Goal: Communication & Community: Answer question/provide support

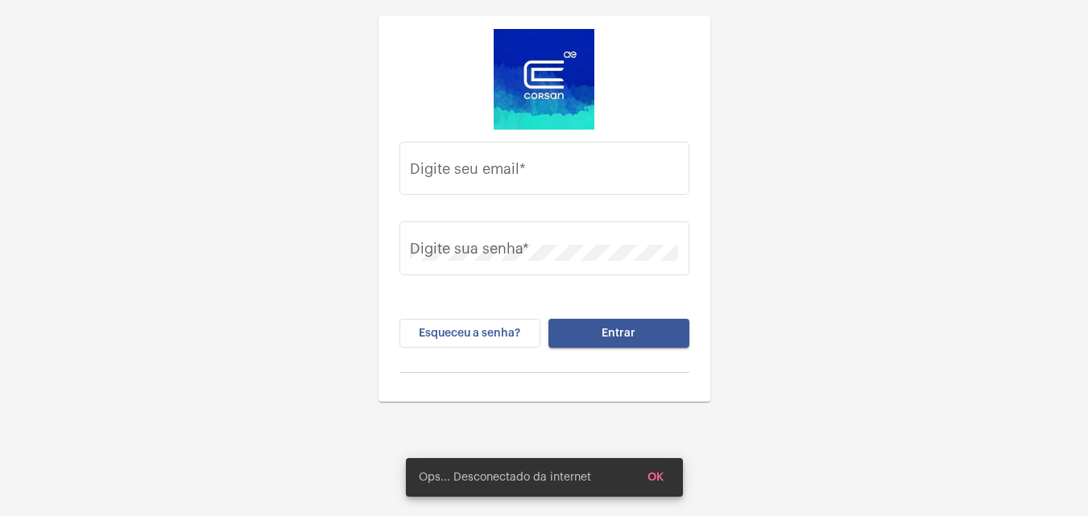
type input "[PERSON_NAME][EMAIL_ADDRESS][DOMAIN_NAME]"
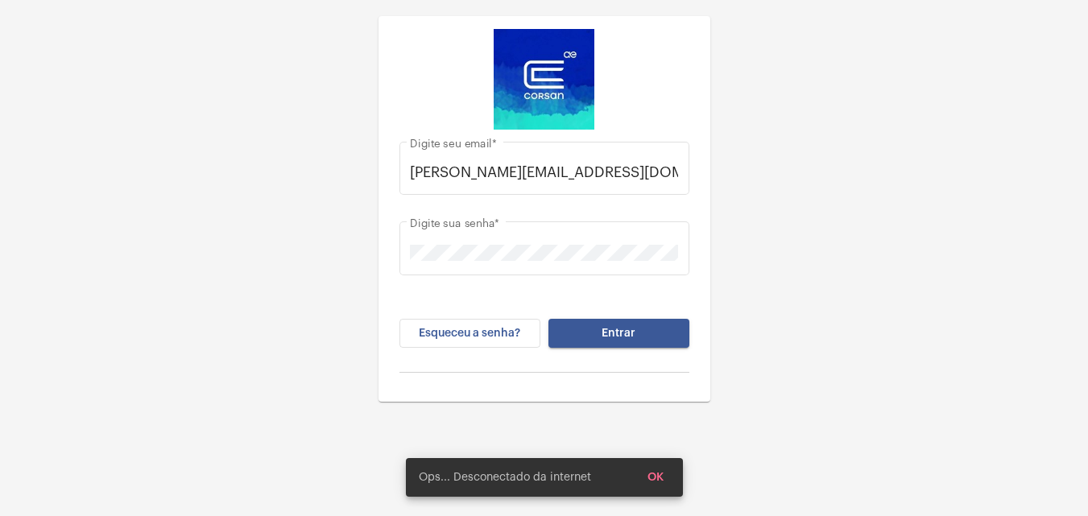
click at [644, 337] on button "Entrar" at bounding box center [618, 333] width 141 height 29
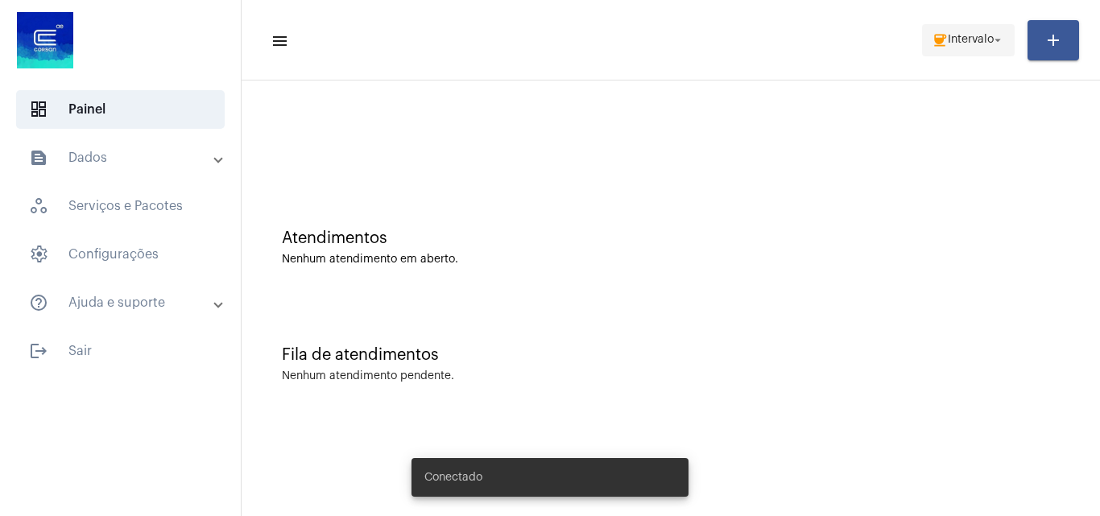
click at [974, 49] on span "coffee Intervalo arrow_drop_down" at bounding box center [968, 39] width 73 height 29
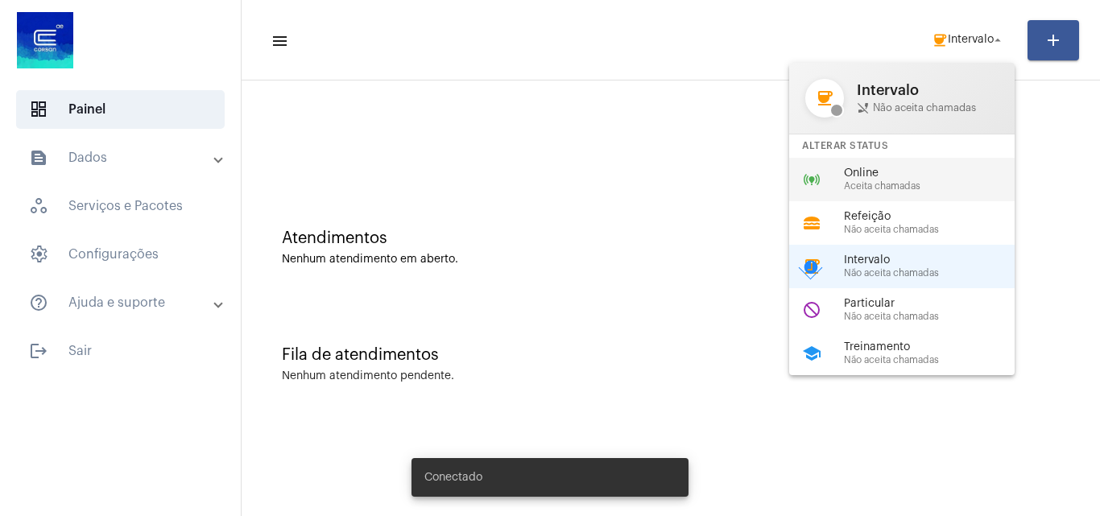
click at [932, 194] on div "online_prediction Online Aceita chamadas" at bounding box center [914, 179] width 251 height 43
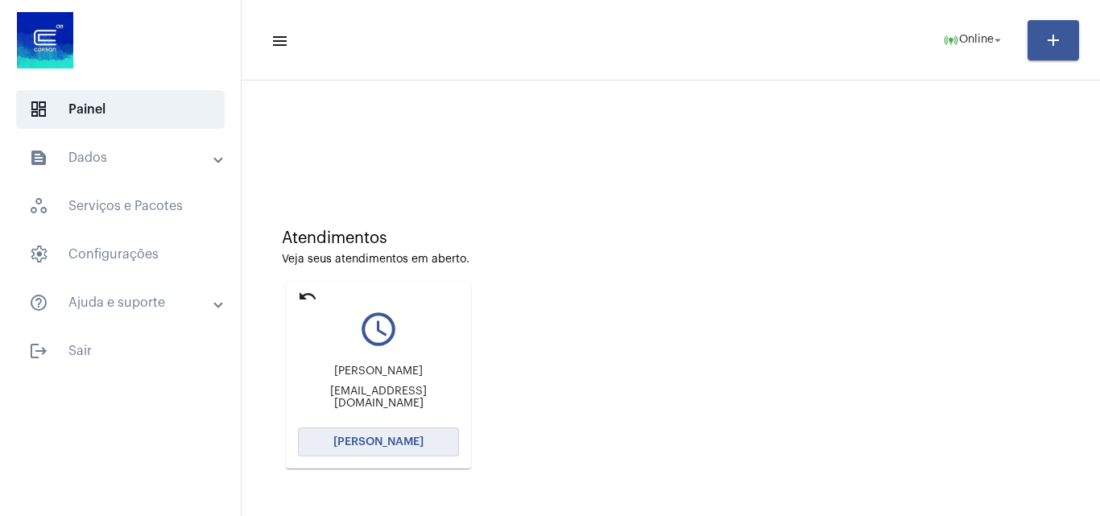
click at [416, 440] on span "[PERSON_NAME]" at bounding box center [378, 441] width 90 height 11
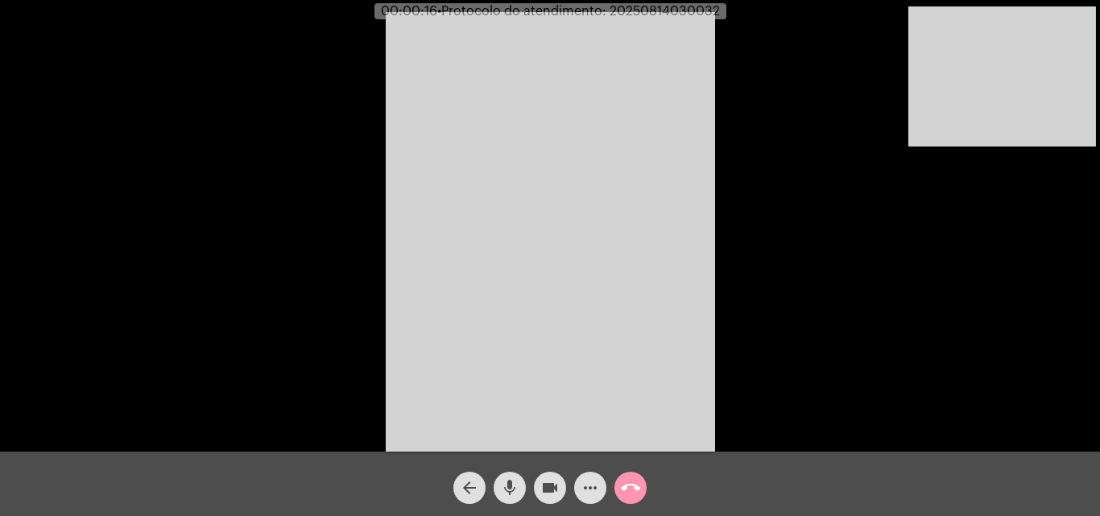
click at [1000, 377] on div "Acessando Câmera e Microfone..." at bounding box center [550, 230] width 1097 height 452
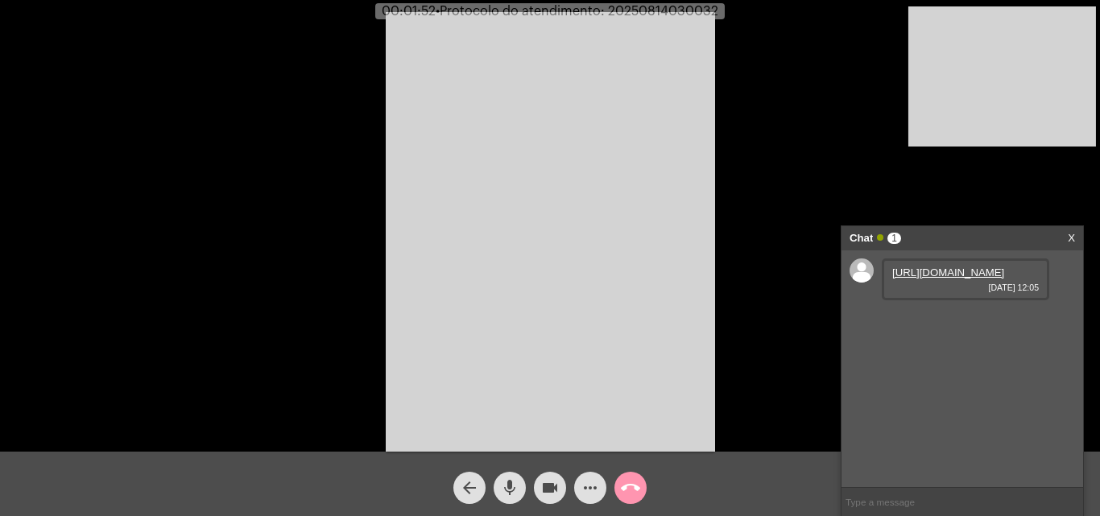
click at [940, 279] on link "[URL][DOMAIN_NAME]" at bounding box center [948, 272] width 112 height 12
click at [961, 324] on link "[URL][DOMAIN_NAME]" at bounding box center [948, 318] width 112 height 12
click at [520, 479] on button "mic" at bounding box center [510, 488] width 32 height 32
click at [510, 491] on mat-icon "mic_off" at bounding box center [509, 487] width 19 height 19
click at [582, 292] on video at bounding box center [550, 232] width 329 height 440
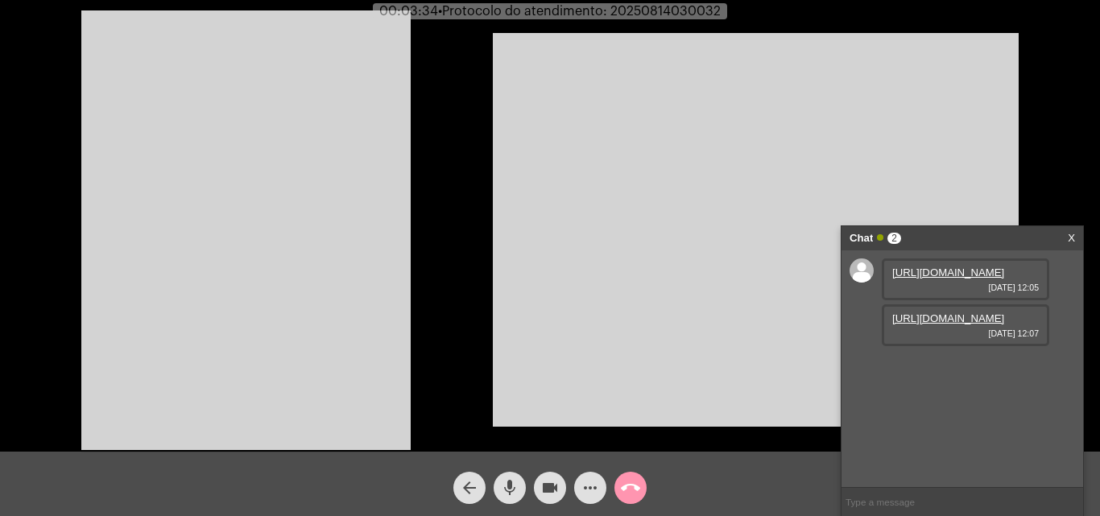
click at [395, 379] on video at bounding box center [245, 230] width 329 height 440
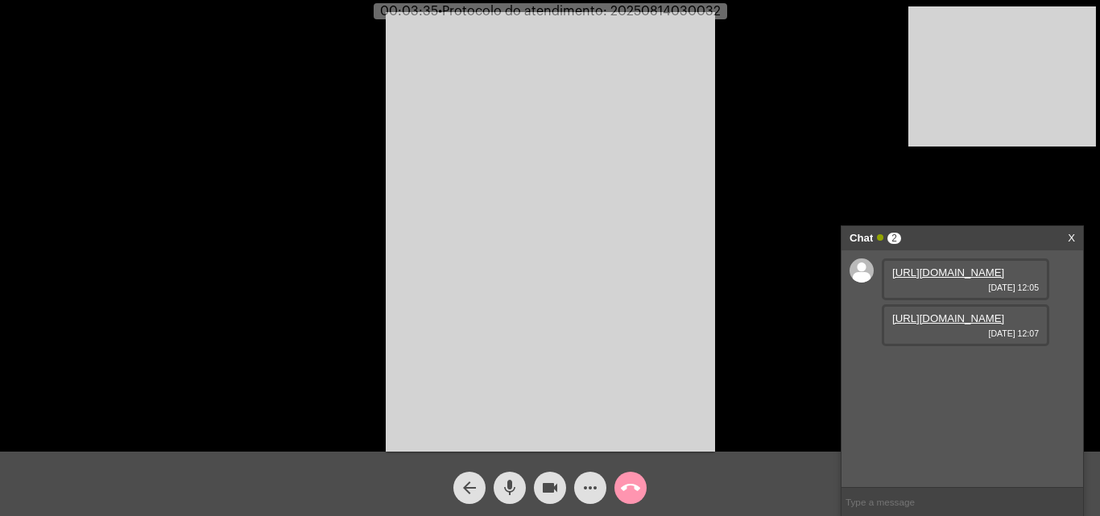
click at [546, 277] on video at bounding box center [550, 232] width 329 height 440
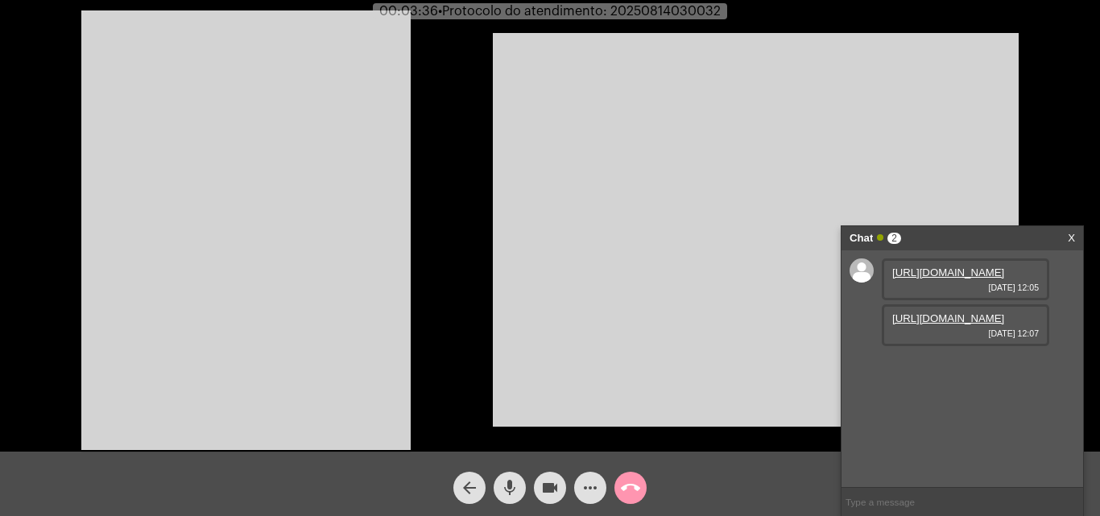
click at [510, 480] on mat-icon "mic" at bounding box center [509, 487] width 19 height 19
click at [954, 370] on link "[URL][DOMAIN_NAME]" at bounding box center [948, 364] width 112 height 12
click at [514, 490] on mat-icon "mic_off" at bounding box center [509, 487] width 19 height 19
click at [325, 268] on video at bounding box center [245, 230] width 329 height 440
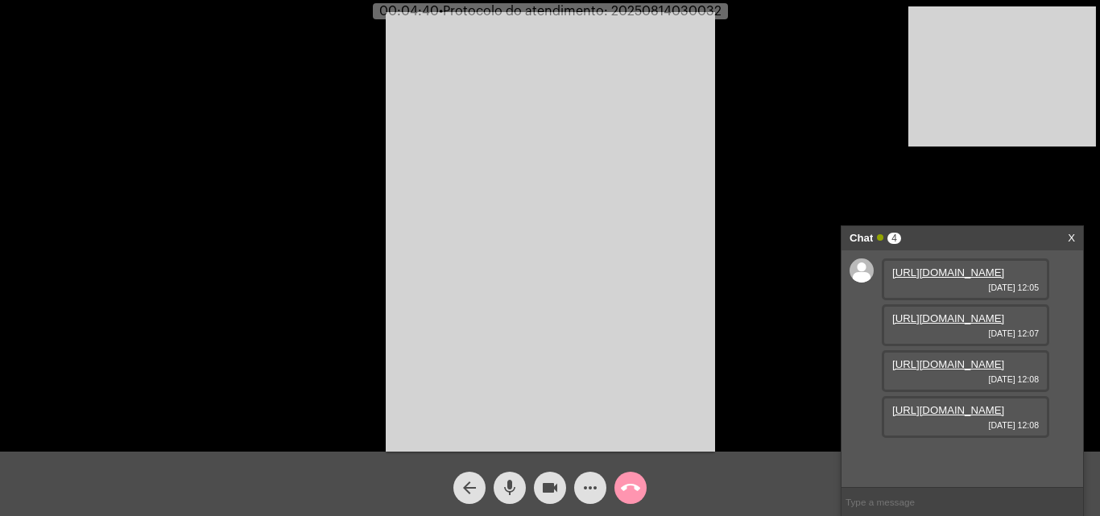
drag, startPoint x: 787, startPoint y: 206, endPoint x: 955, endPoint y: 323, distance: 204.8
click at [787, 206] on div "Acessando Câmera e Microfone..." at bounding box center [550, 230] width 1097 height 452
click at [510, 489] on mat-icon "mic" at bounding box center [509, 487] width 19 height 19
click at [940, 416] on link "[URL][DOMAIN_NAME]" at bounding box center [948, 410] width 112 height 12
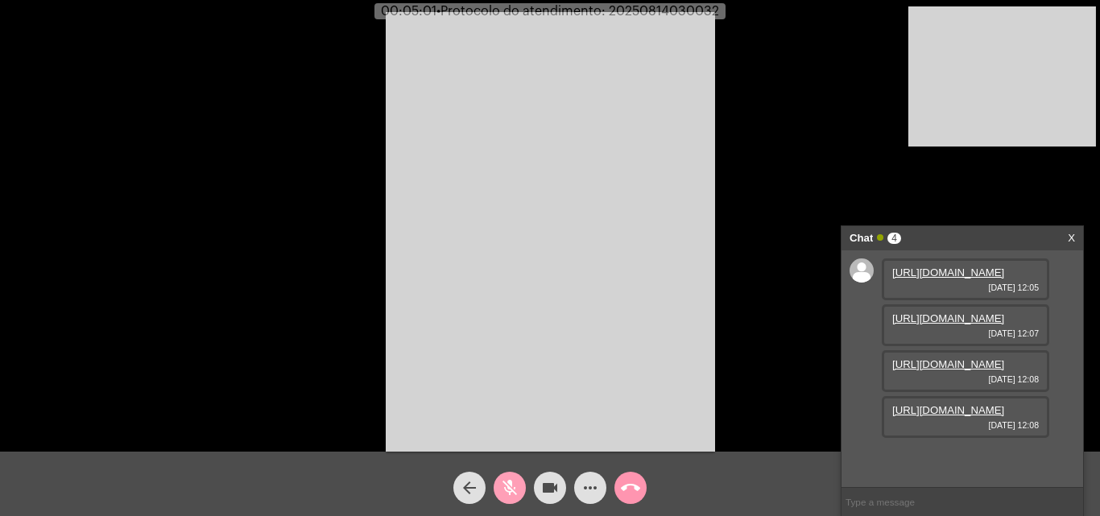
click at [519, 489] on button "mic_off" at bounding box center [510, 488] width 32 height 32
click at [937, 451] on link "[URL][DOMAIN_NAME]" at bounding box center [948, 456] width 112 height 12
click at [972, 82] on video at bounding box center [1002, 76] width 188 height 140
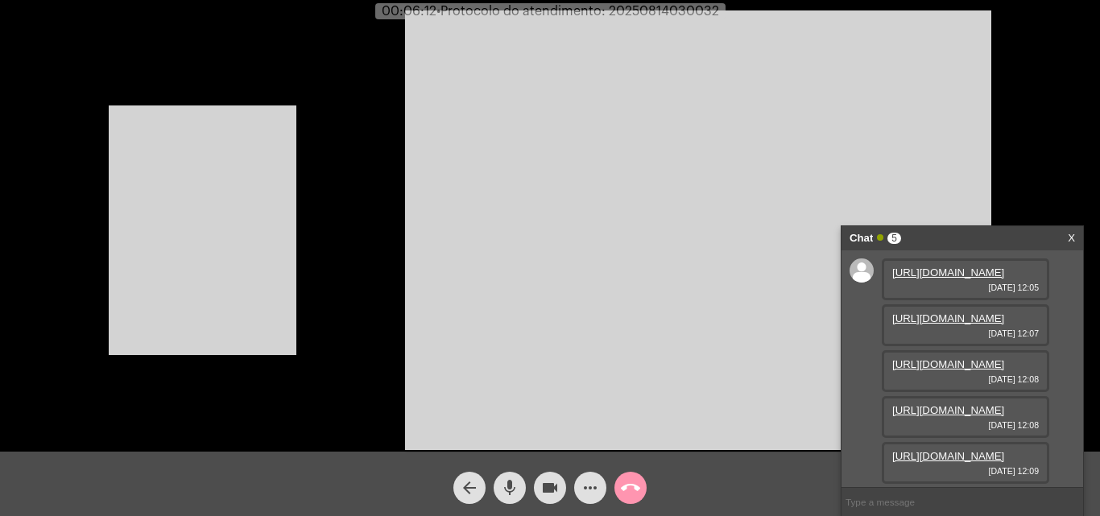
click at [975, 358] on link "[URL][DOMAIN_NAME]" at bounding box center [948, 364] width 112 height 12
click at [162, 259] on video at bounding box center [203, 230] width 188 height 250
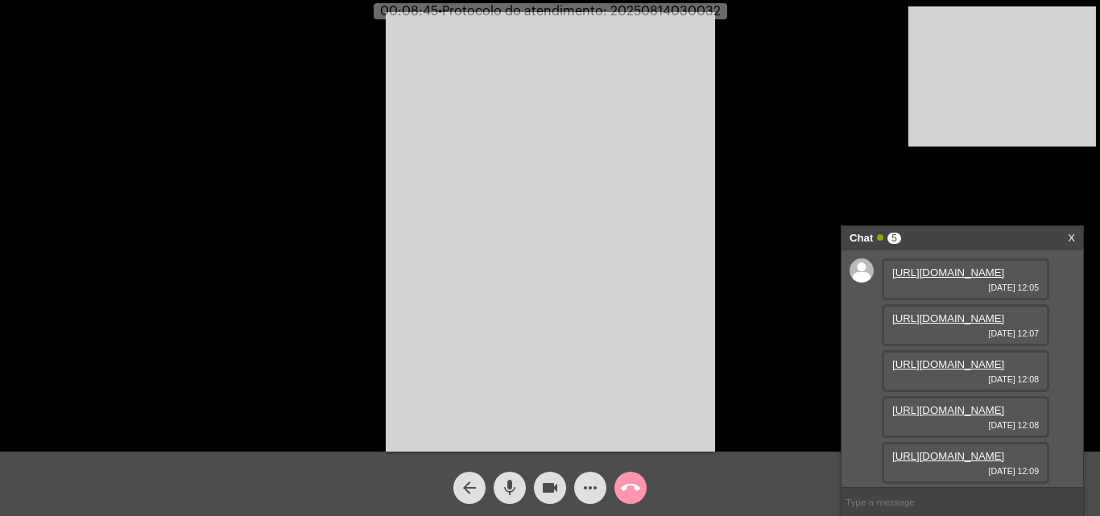
click at [603, 246] on video at bounding box center [550, 232] width 329 height 440
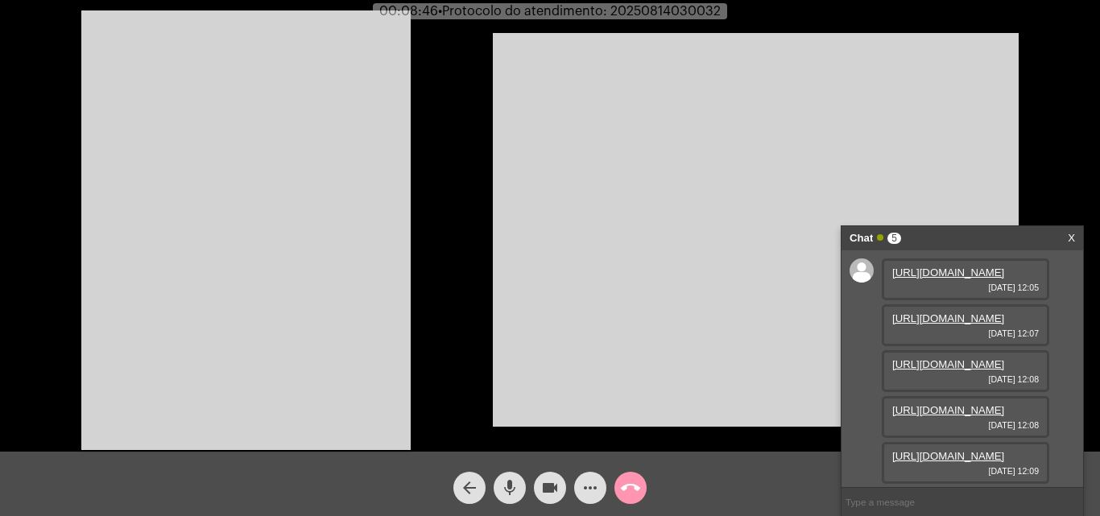
click at [266, 281] on video at bounding box center [245, 230] width 329 height 440
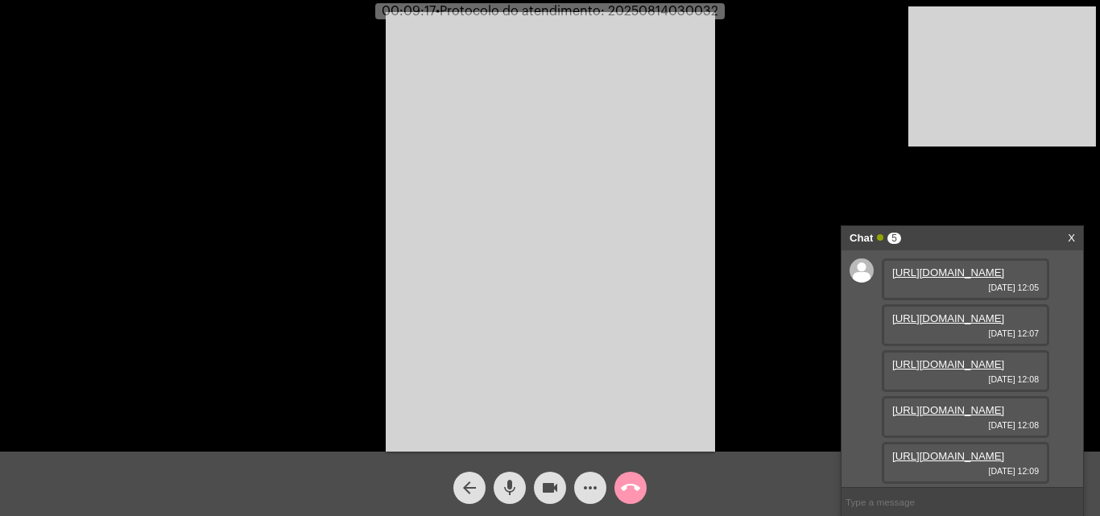
click at [946, 324] on link "[URL][DOMAIN_NAME]" at bounding box center [948, 318] width 112 height 12
click at [516, 491] on mat-icon "mic" at bounding box center [509, 487] width 19 height 19
click at [509, 481] on mat-icon "mic_off" at bounding box center [509, 487] width 19 height 19
click at [507, 498] on span "mic" at bounding box center [509, 488] width 19 height 32
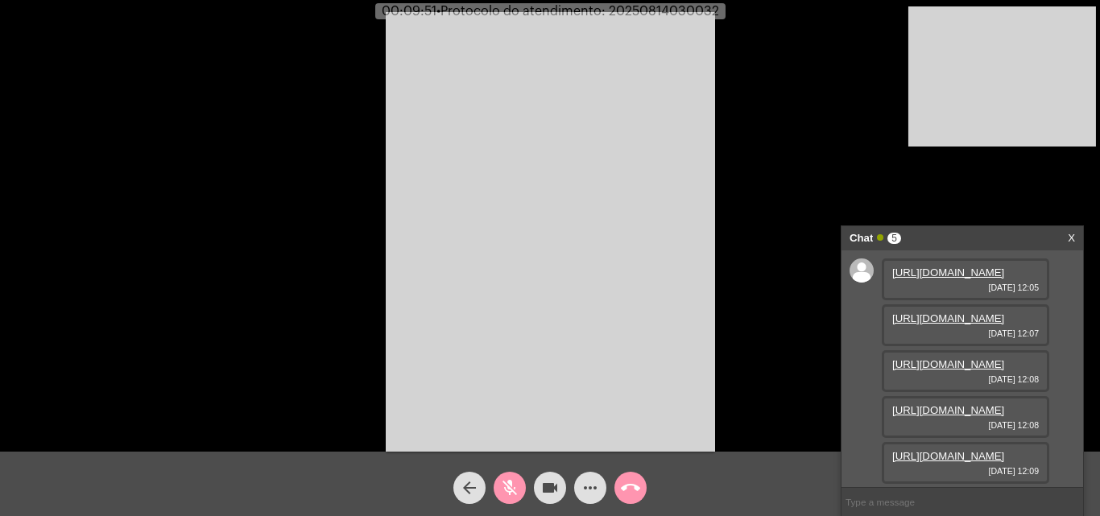
click at [547, 492] on mat-icon "videocam" at bounding box center [549, 487] width 19 height 19
click at [556, 474] on span "videocam_off" at bounding box center [549, 488] width 19 height 32
click at [513, 482] on mat-icon "mic_off" at bounding box center [509, 487] width 19 height 19
click at [597, 485] on mat-icon "more_horiz" at bounding box center [590, 487] width 19 height 19
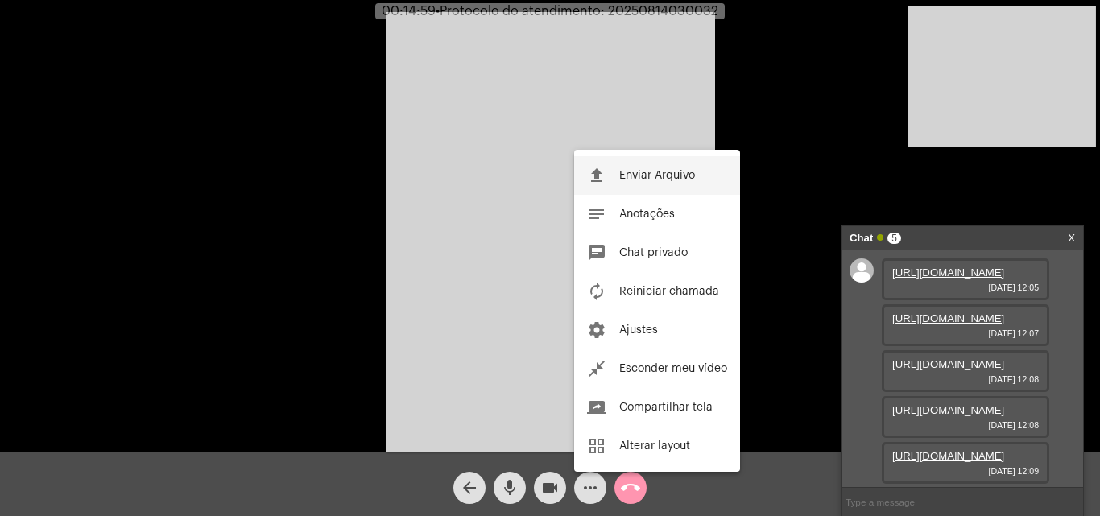
click at [649, 176] on span "Enviar Arquivo" at bounding box center [657, 175] width 76 height 11
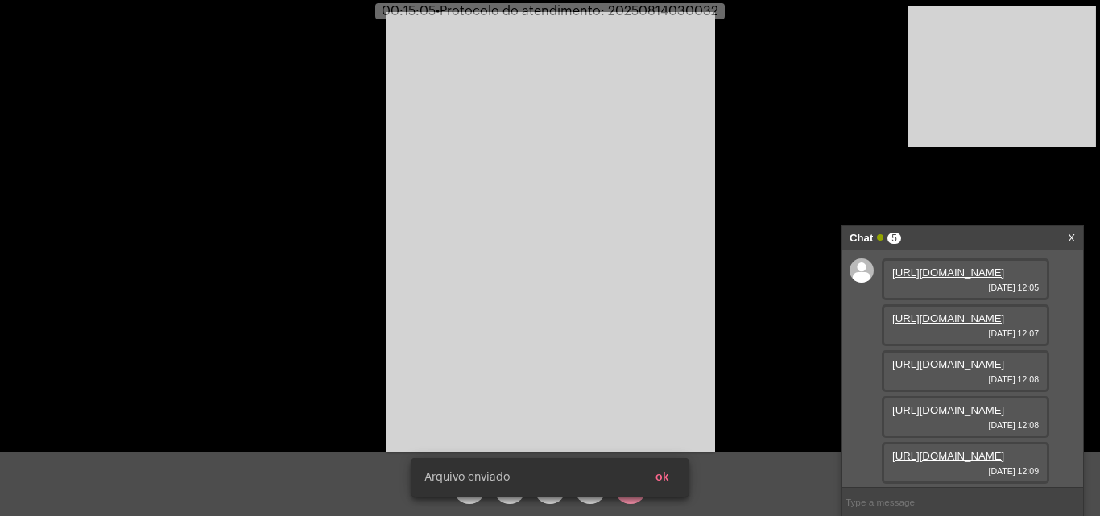
scroll to position [260, 0]
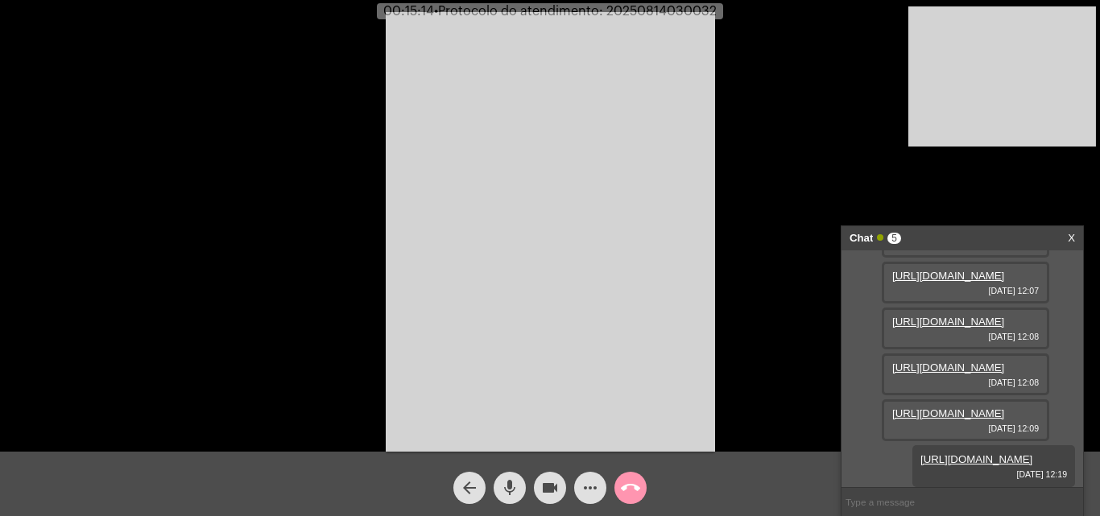
click at [649, 10] on span "• Protocolo do atendimento: 20250814030032" at bounding box center [575, 11] width 283 height 13
copy span "20250814030032"
click at [936, 492] on input "text" at bounding box center [962, 502] width 242 height 28
paste input "20250814030032"
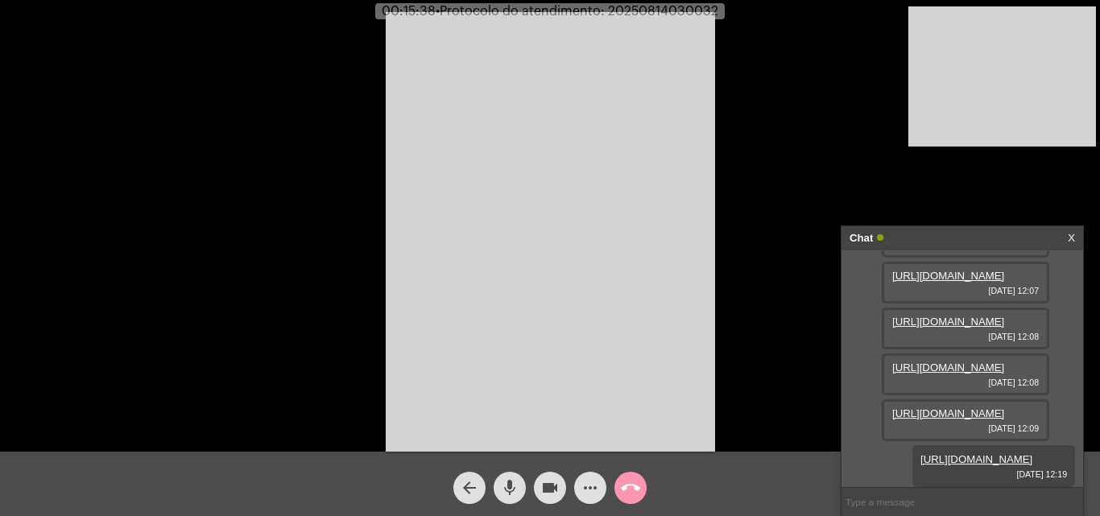
type input "20250814030032"
click at [628, 481] on mat-icon "call_end" at bounding box center [630, 487] width 19 height 19
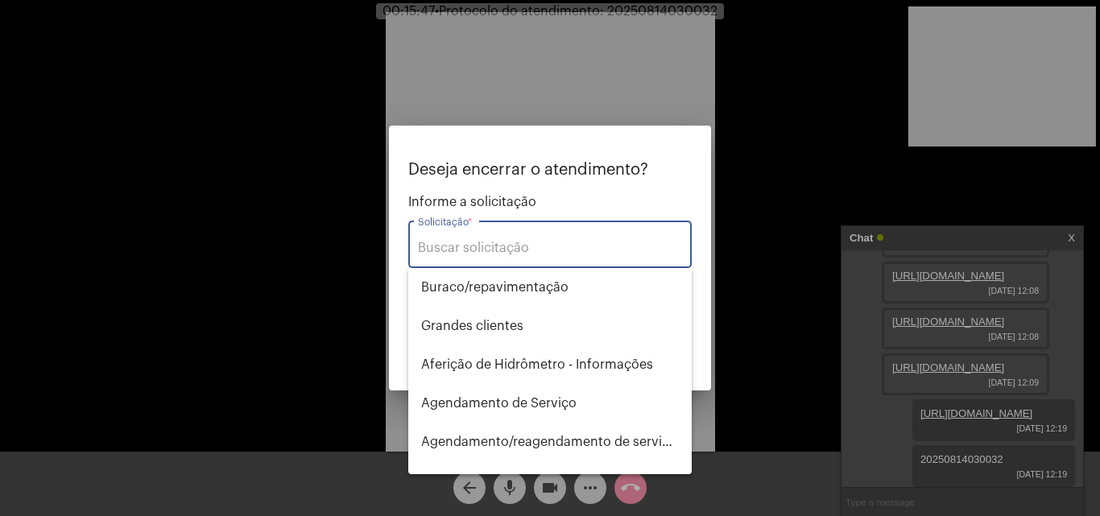
click at [557, 264] on div "Solicitação *" at bounding box center [550, 242] width 264 height 51
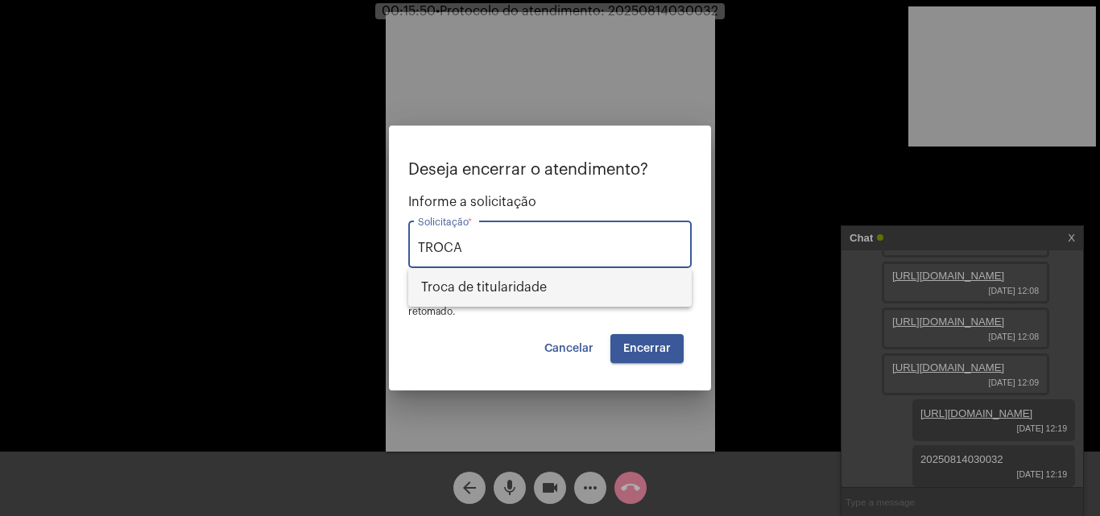
click at [513, 295] on span "Troca de titularidade" at bounding box center [550, 287] width 258 height 39
type input "Troca de titularidade"
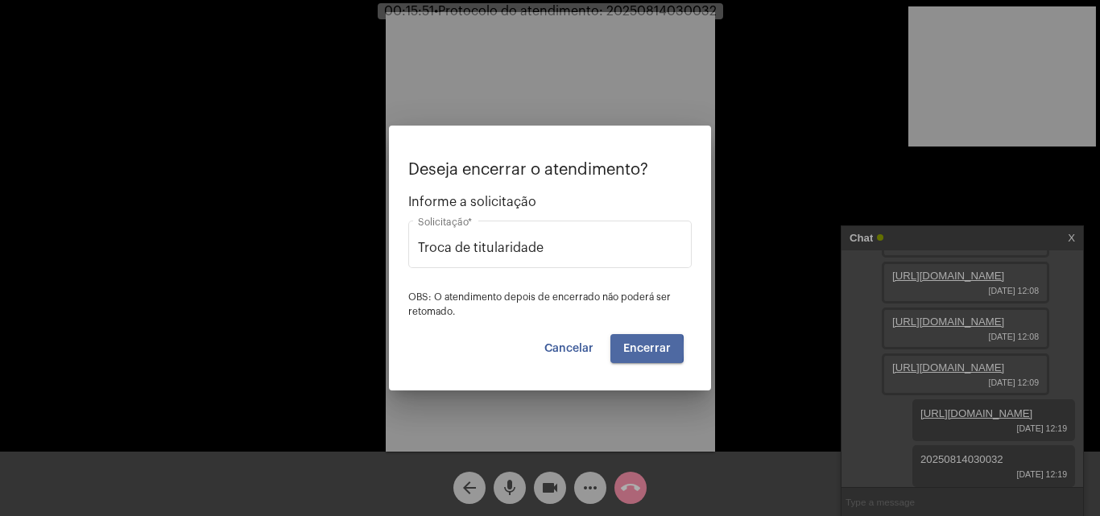
click at [626, 349] on span "Encerrar" at bounding box center [647, 348] width 48 height 11
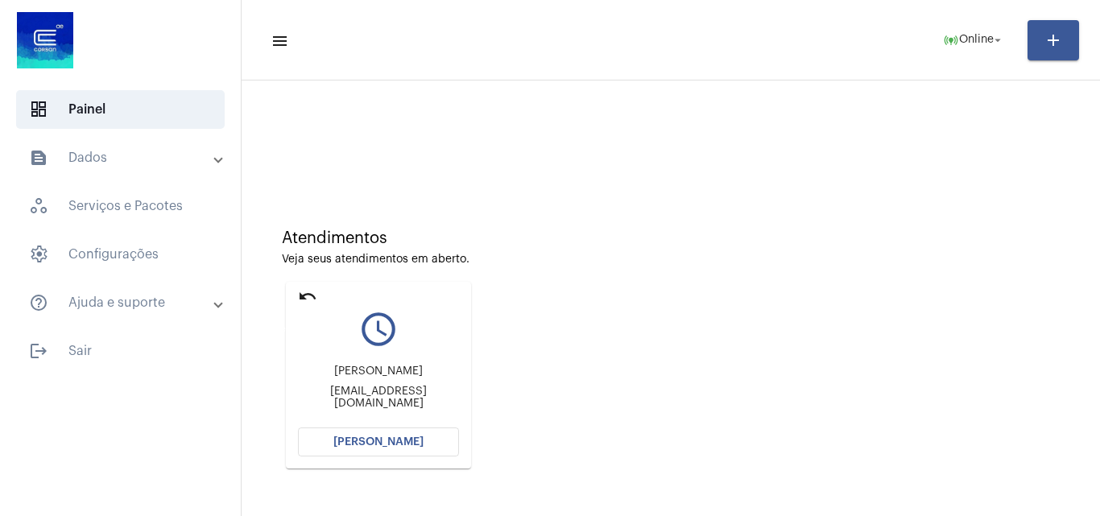
click at [300, 292] on mat-icon "undo" at bounding box center [307, 296] width 19 height 19
click at [295, 295] on mat-card "undo query_builder [PERSON_NAME] [EMAIL_ADDRESS][DOMAIN_NAME] [PERSON_NAME]" at bounding box center [378, 375] width 185 height 187
click at [304, 294] on mat-icon "undo" at bounding box center [307, 296] width 19 height 19
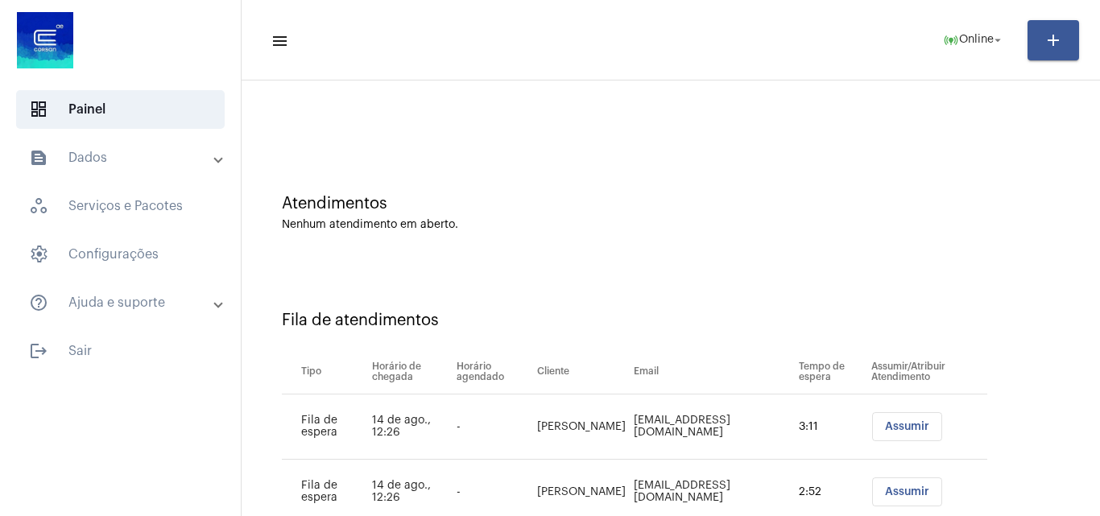
scroll to position [87, 0]
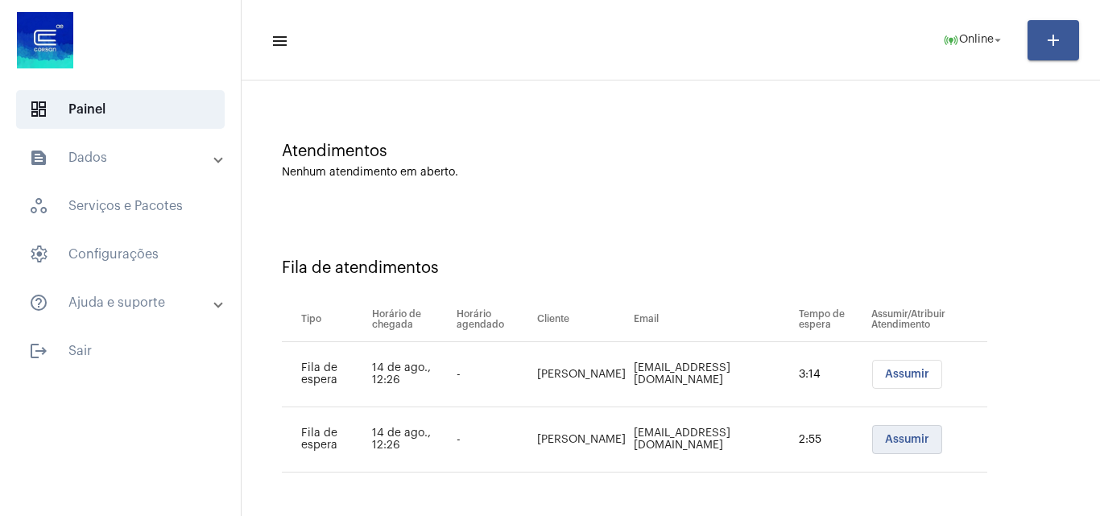
click at [893, 441] on span "Assumir" at bounding box center [907, 439] width 44 height 11
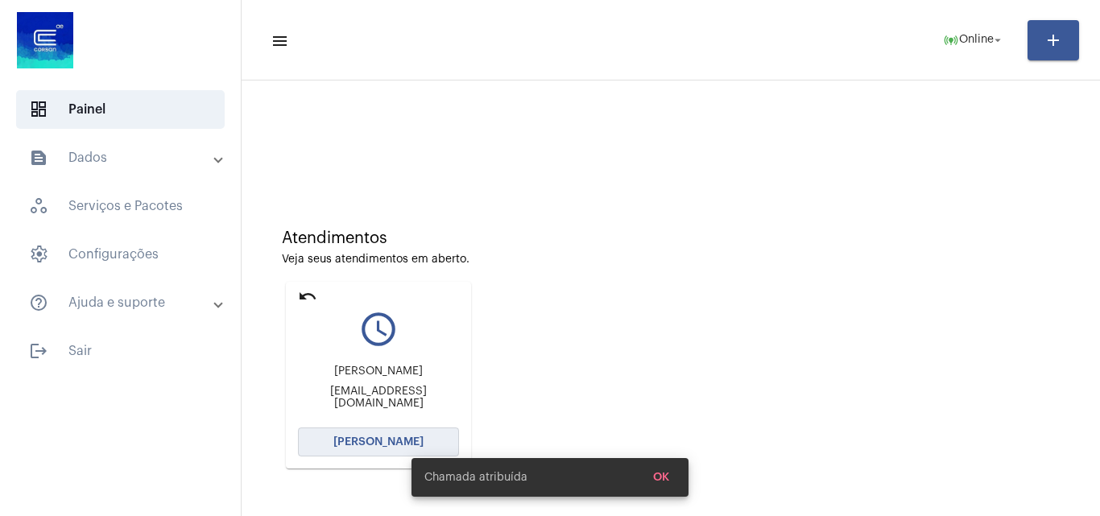
click at [402, 437] on span "[PERSON_NAME]" at bounding box center [378, 441] width 90 height 11
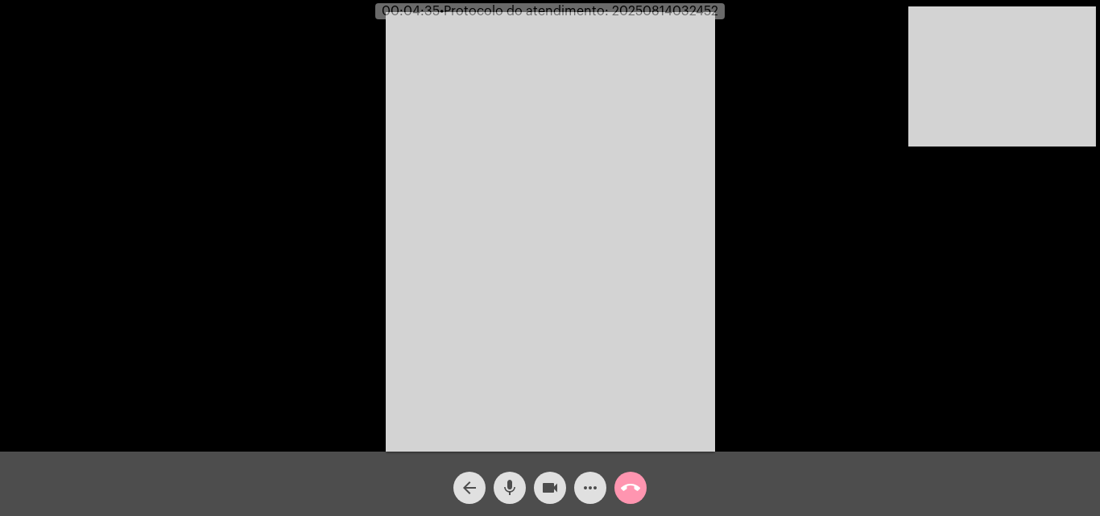
click at [513, 485] on mat-icon "mic" at bounding box center [509, 487] width 19 height 19
click at [547, 490] on mat-icon "videocam" at bounding box center [549, 487] width 19 height 19
click at [552, 486] on mat-icon "videocam_off" at bounding box center [549, 487] width 19 height 19
click at [504, 484] on mat-icon "mic_off" at bounding box center [509, 487] width 19 height 19
click at [625, 490] on mat-icon "call_end" at bounding box center [630, 487] width 19 height 19
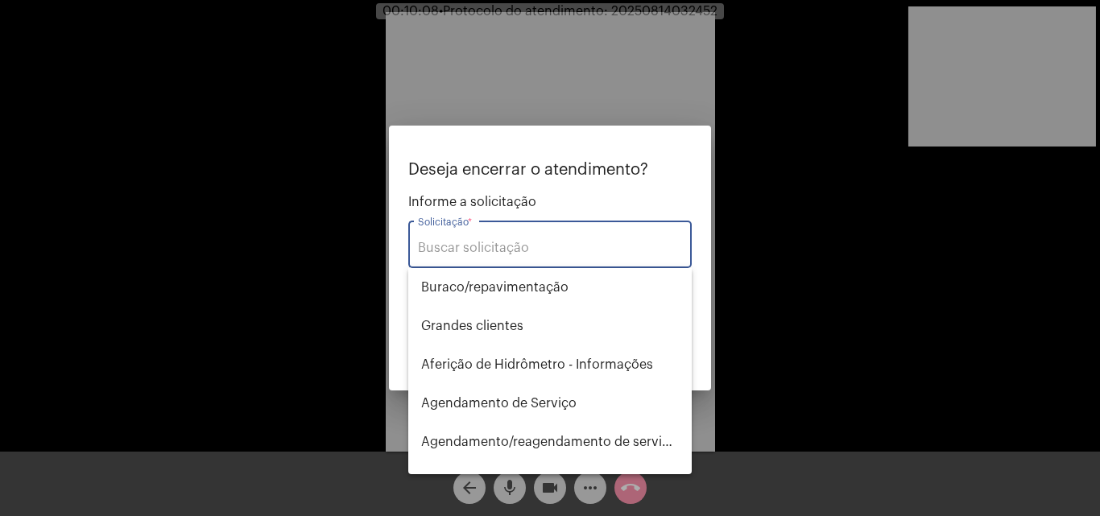
click at [472, 249] on input "Solicitação *" at bounding box center [550, 248] width 264 height 14
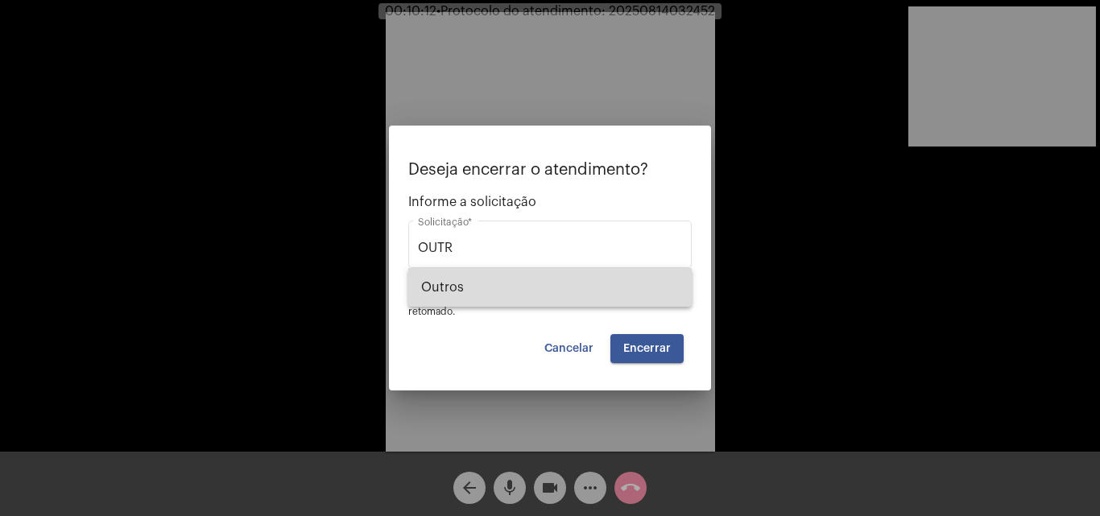
click at [492, 298] on span "Outros" at bounding box center [550, 287] width 258 height 39
type input "Outros"
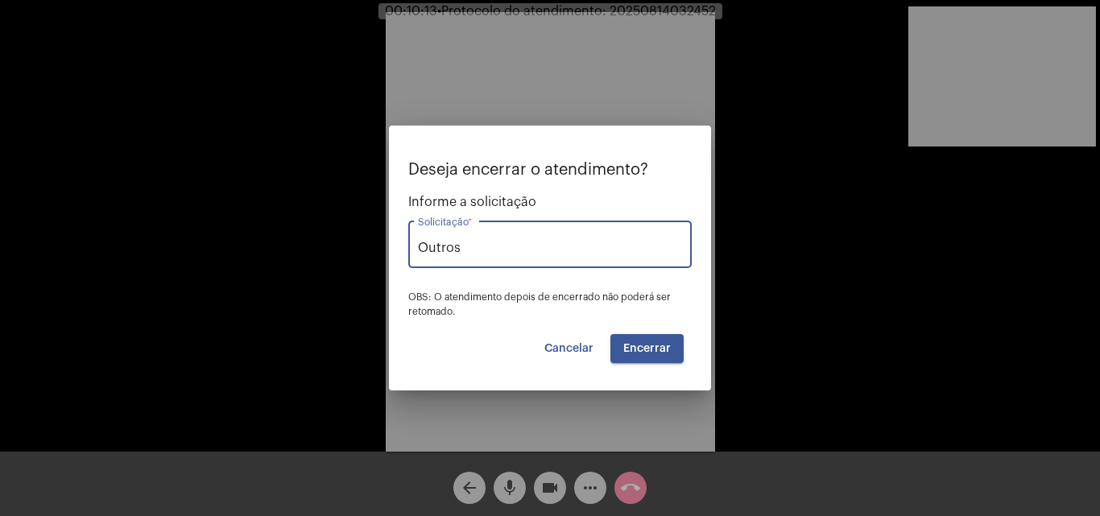
click at [655, 347] on span "Encerrar" at bounding box center [647, 348] width 48 height 11
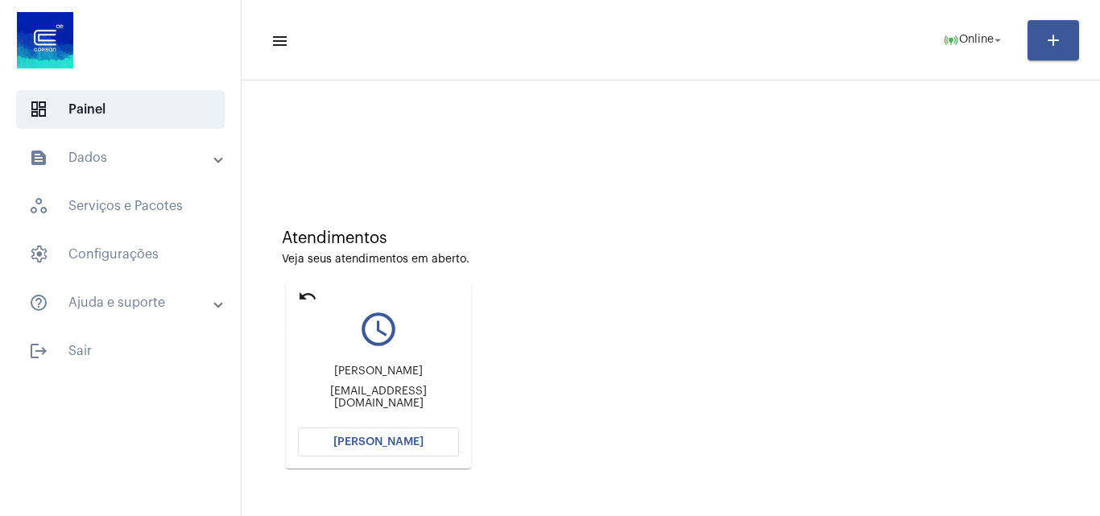
drag, startPoint x: 305, startPoint y: 298, endPoint x: 316, endPoint y: 287, distance: 15.9
click at [306, 298] on mat-icon "undo" at bounding box center [307, 296] width 19 height 19
click at [418, 448] on button "[PERSON_NAME]" at bounding box center [378, 442] width 161 height 29
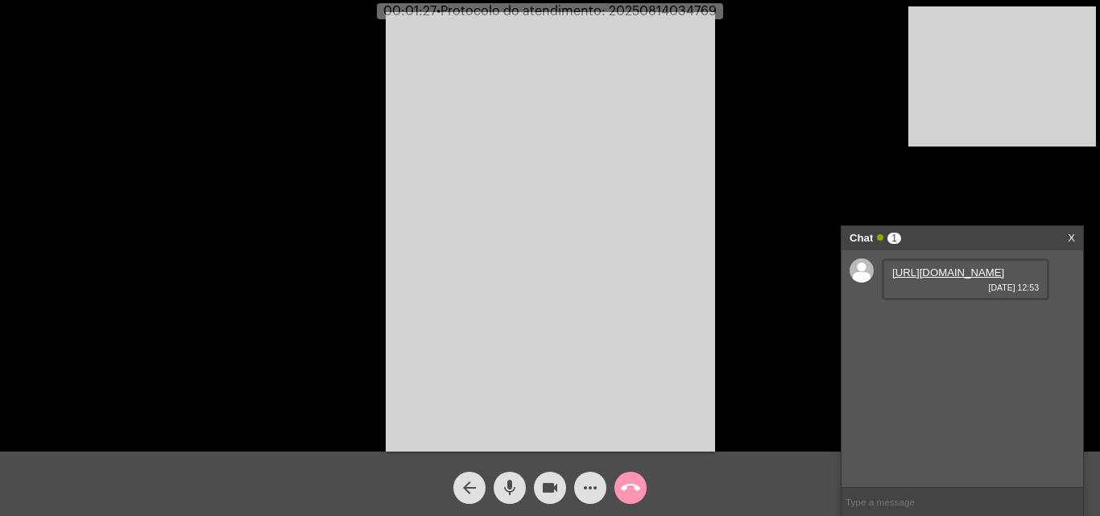
click at [952, 279] on link "[URL][DOMAIN_NAME]" at bounding box center [948, 272] width 112 height 12
click at [507, 474] on span "mic" at bounding box center [509, 488] width 19 height 32
click at [506, 482] on mat-icon "mic_off" at bounding box center [509, 487] width 19 height 19
click at [509, 489] on mat-icon "mic" at bounding box center [509, 487] width 19 height 19
click at [549, 489] on mat-icon "videocam" at bounding box center [549, 487] width 19 height 19
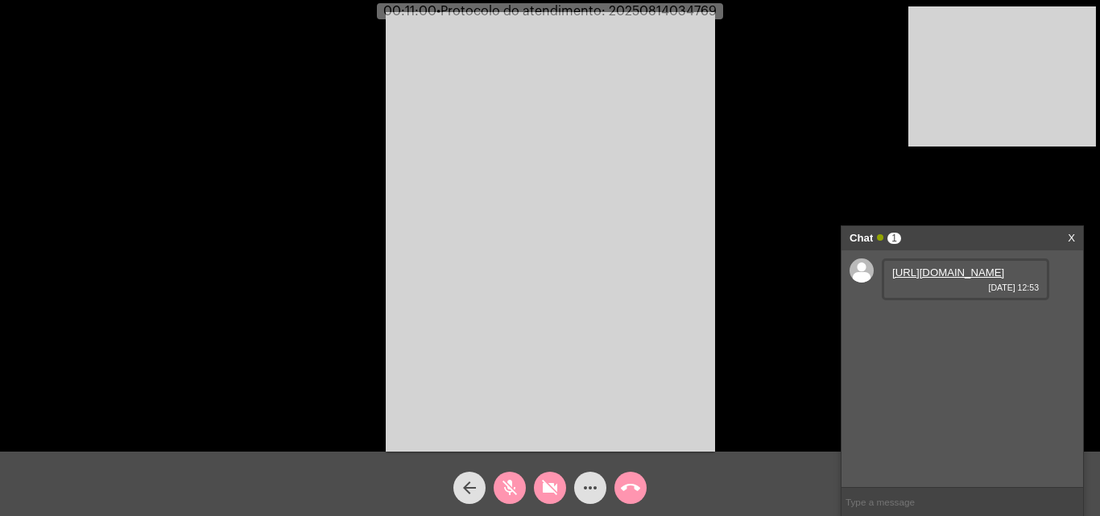
click at [510, 483] on mat-icon "mic_off" at bounding box center [509, 487] width 19 height 19
click at [502, 490] on mat-icon "mic" at bounding box center [509, 487] width 19 height 19
click at [507, 485] on mat-icon "mic_off" at bounding box center [509, 487] width 19 height 19
click at [536, 485] on button "videocam_off" at bounding box center [550, 488] width 32 height 32
click at [519, 494] on button "mic" at bounding box center [510, 488] width 32 height 32
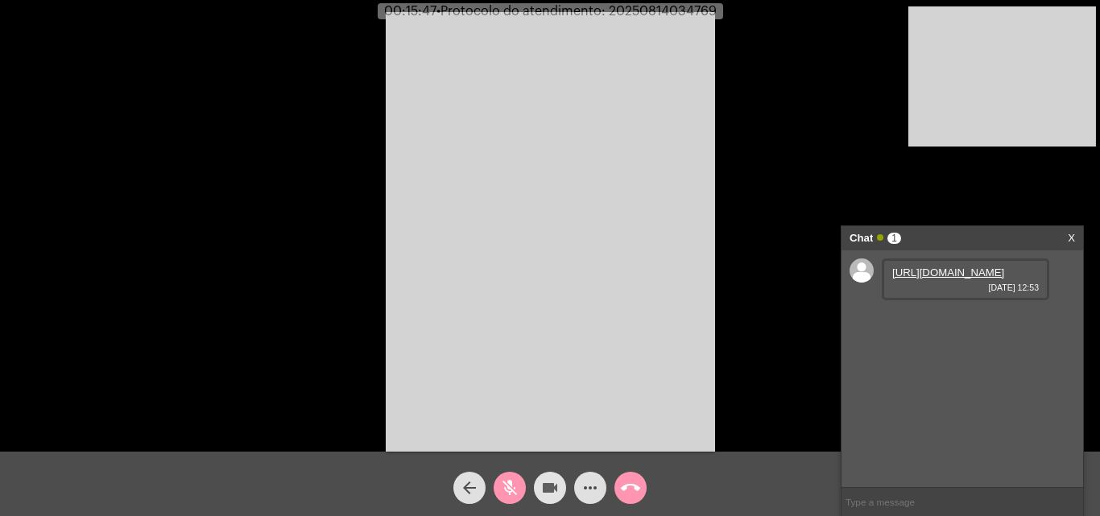
click at [552, 490] on mat-icon "videocam" at bounding box center [549, 487] width 19 height 19
click at [512, 483] on mat-icon "mic_off" at bounding box center [509, 487] width 19 height 19
click at [514, 481] on mat-icon "mic" at bounding box center [509, 487] width 19 height 19
drag, startPoint x: 512, startPoint y: 489, endPoint x: 545, endPoint y: 489, distance: 33.0
click at [513, 489] on mat-icon "mic_off" at bounding box center [509, 487] width 19 height 19
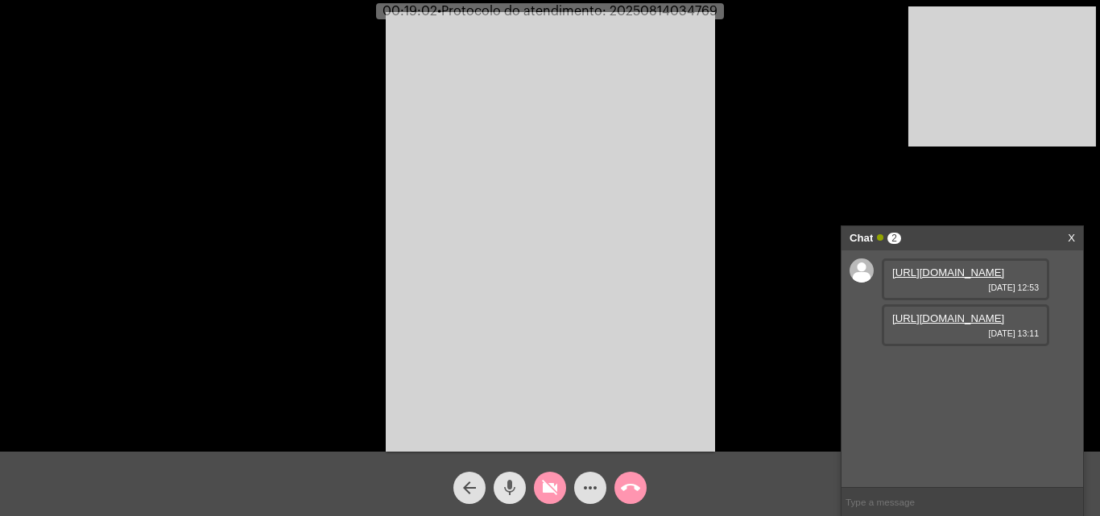
click at [545, 489] on mat-icon "videocam_off" at bounding box center [549, 487] width 19 height 19
click at [965, 324] on link "[URL][DOMAIN_NAME]" at bounding box center [948, 318] width 112 height 12
click at [514, 477] on span "mic" at bounding box center [509, 488] width 19 height 32
drag, startPoint x: 547, startPoint y: 488, endPoint x: 714, endPoint y: 263, distance: 280.2
click at [547, 489] on mat-icon "videocam" at bounding box center [549, 487] width 19 height 19
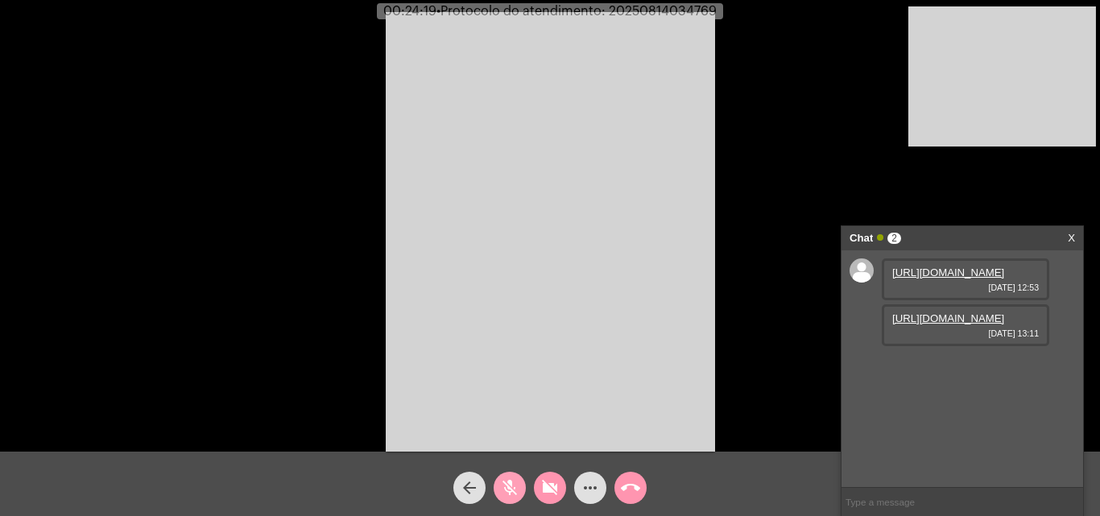
click at [515, 483] on mat-icon "mic_off" at bounding box center [509, 487] width 19 height 19
click at [552, 490] on mat-icon "videocam_off" at bounding box center [549, 487] width 19 height 19
click at [513, 487] on mat-icon "mic" at bounding box center [509, 487] width 19 height 19
click at [546, 486] on mat-icon "videocam" at bounding box center [549, 487] width 19 height 19
click at [960, 324] on link "[URL][DOMAIN_NAME]" at bounding box center [948, 318] width 112 height 12
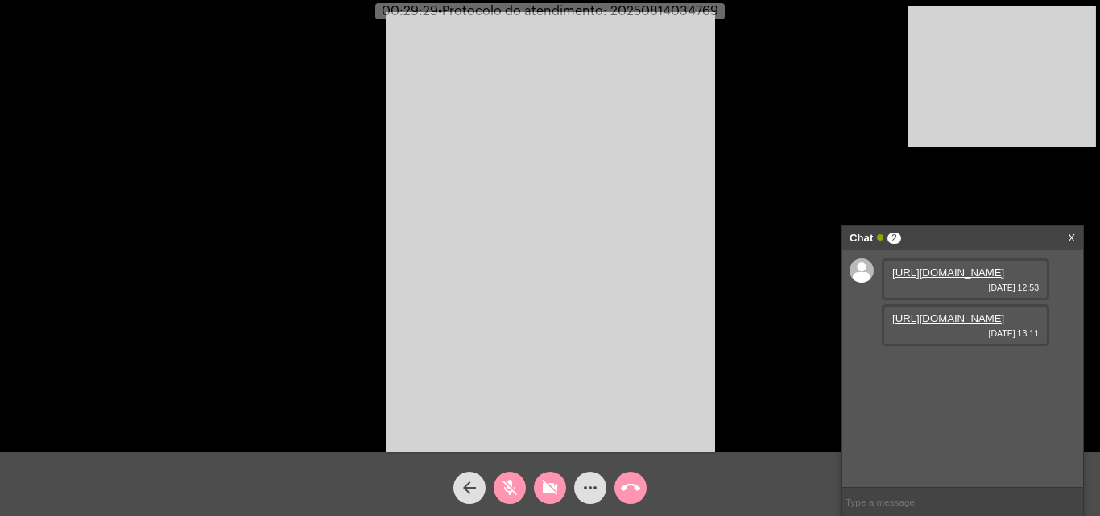
click at [505, 478] on mat-icon "mic_off" at bounding box center [509, 487] width 19 height 19
click at [551, 487] on mat-icon "videocam_off" at bounding box center [549, 487] width 19 height 19
click at [662, 7] on span "• Protocolo do atendimento: 20250814034769" at bounding box center [576, 11] width 280 height 13
copy span "20250814034769"
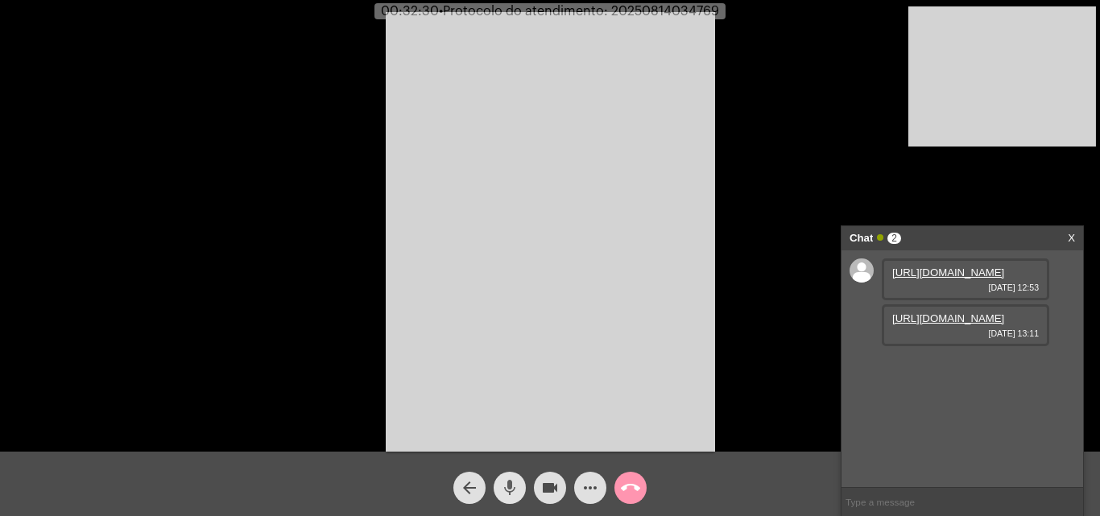
click at [512, 491] on mat-icon "mic" at bounding box center [509, 487] width 19 height 19
click at [546, 489] on mat-icon "videocam" at bounding box center [549, 487] width 19 height 19
click at [572, 484] on div "more_horiz" at bounding box center [590, 484] width 40 height 40
click at [539, 484] on button "videocam_off" at bounding box center [550, 488] width 32 height 32
click at [514, 482] on mat-icon "mic_off" at bounding box center [509, 487] width 19 height 19
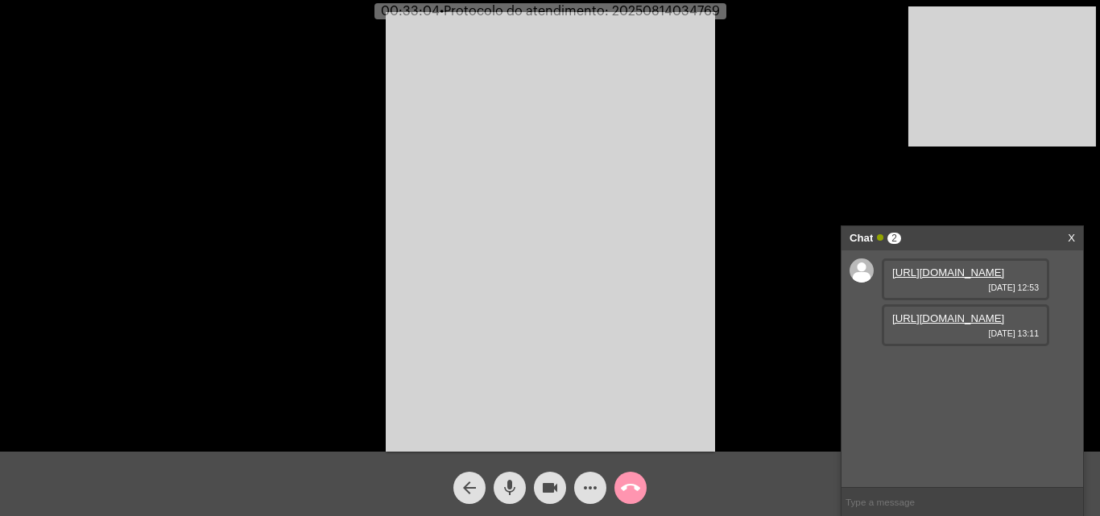
click at [684, 10] on span "• Protocolo do atendimento: 20250814034769" at bounding box center [580, 11] width 280 height 13
copy span "20250814034769"
click at [923, 498] on input "text" at bounding box center [962, 502] width 242 height 28
paste input "20250814034769"
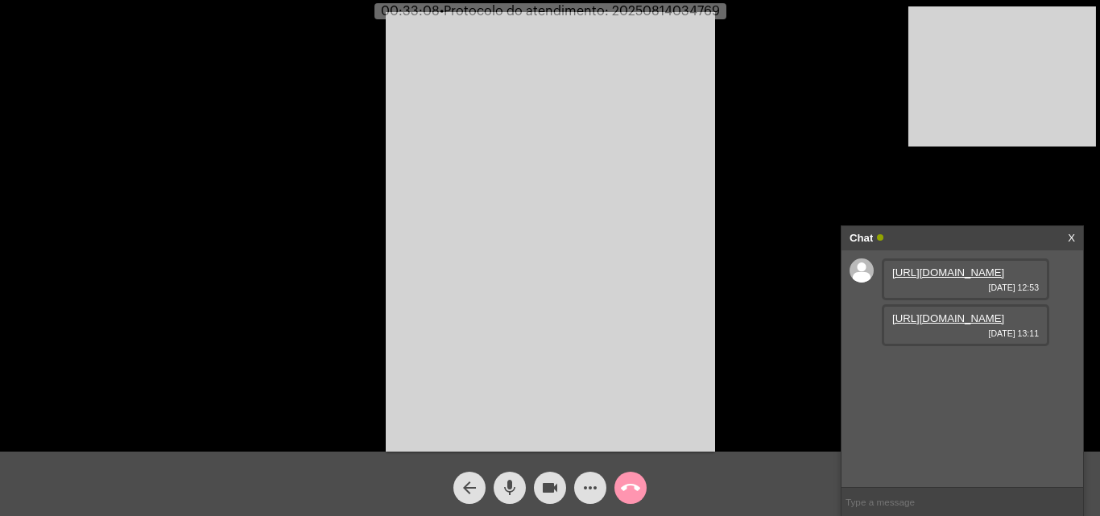
type input "20250814034769"
click at [640, 485] on button "call_end" at bounding box center [630, 488] width 32 height 32
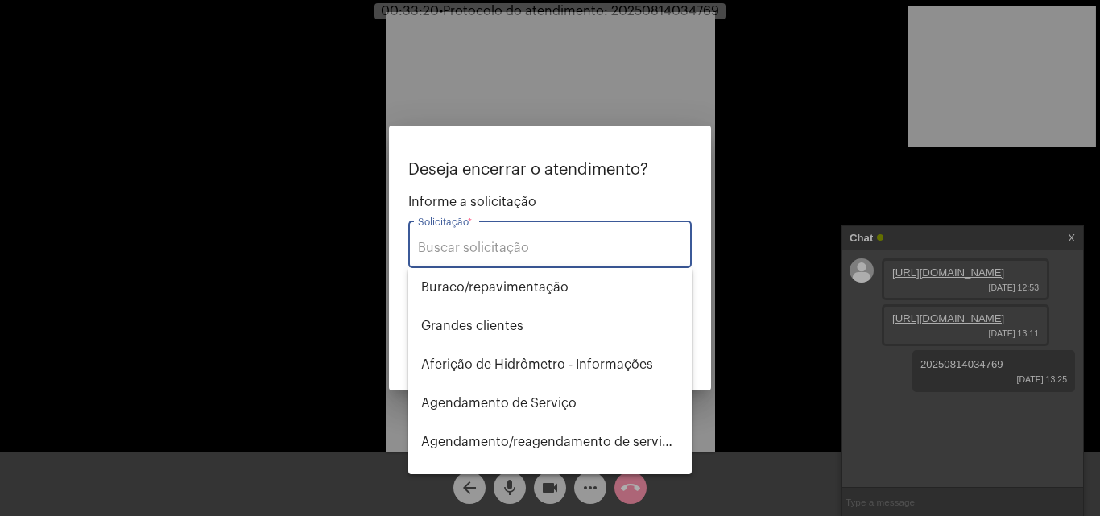
click at [575, 246] on input "Solicitação *" at bounding box center [550, 248] width 264 height 14
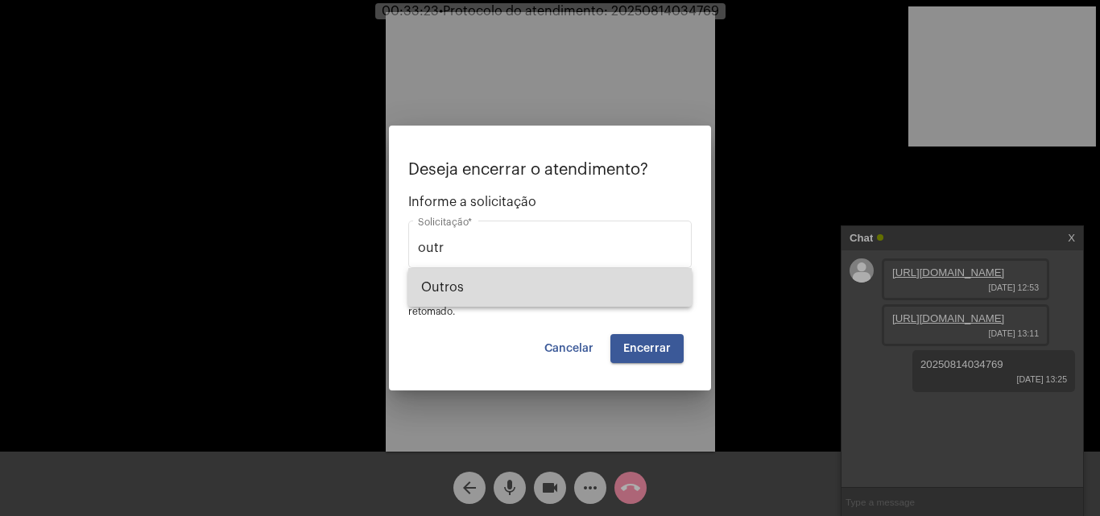
click at [570, 297] on span "Outros" at bounding box center [550, 287] width 258 height 39
type input "Outros"
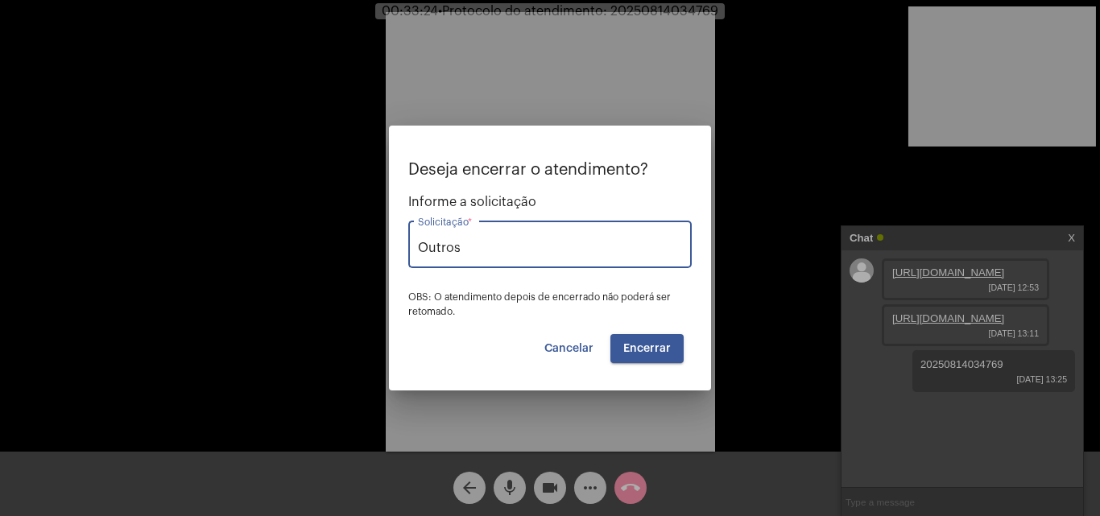
click at [667, 345] on span "Encerrar" at bounding box center [647, 348] width 48 height 11
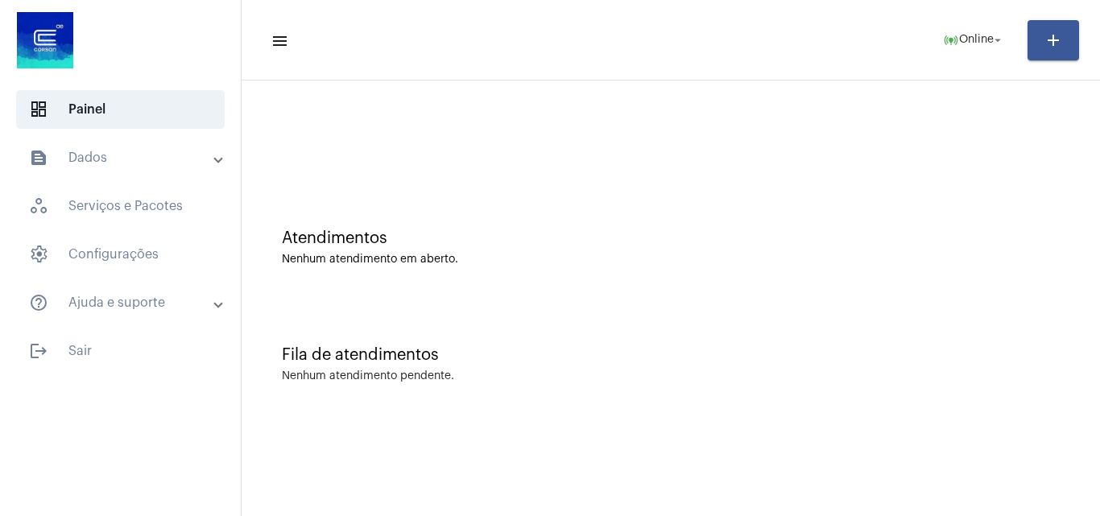
click at [304, 291] on div "Atendimentos Nenhum atendimento em aberto." at bounding box center [671, 239] width 842 height 117
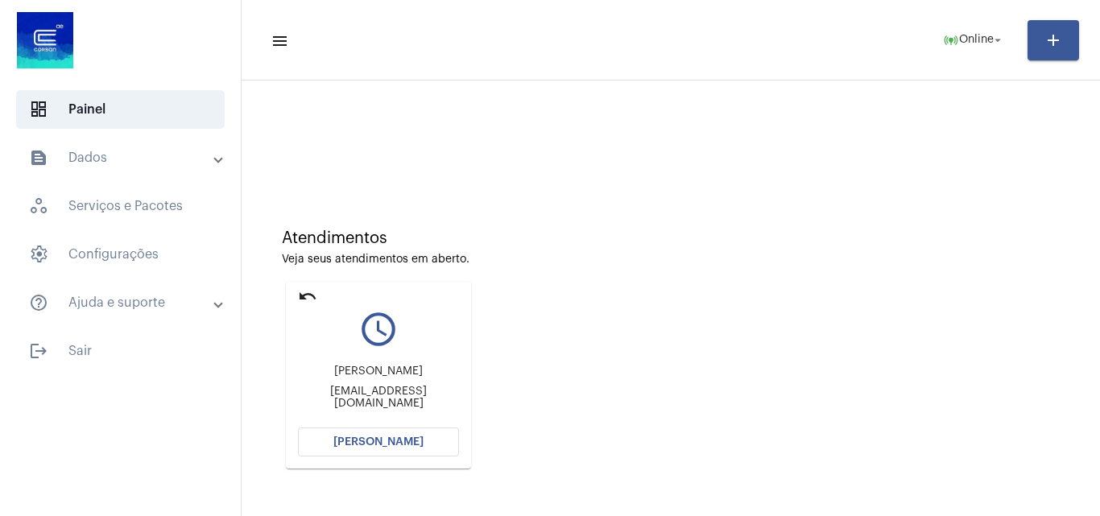
click at [306, 295] on mat-icon "undo" at bounding box center [307, 296] width 19 height 19
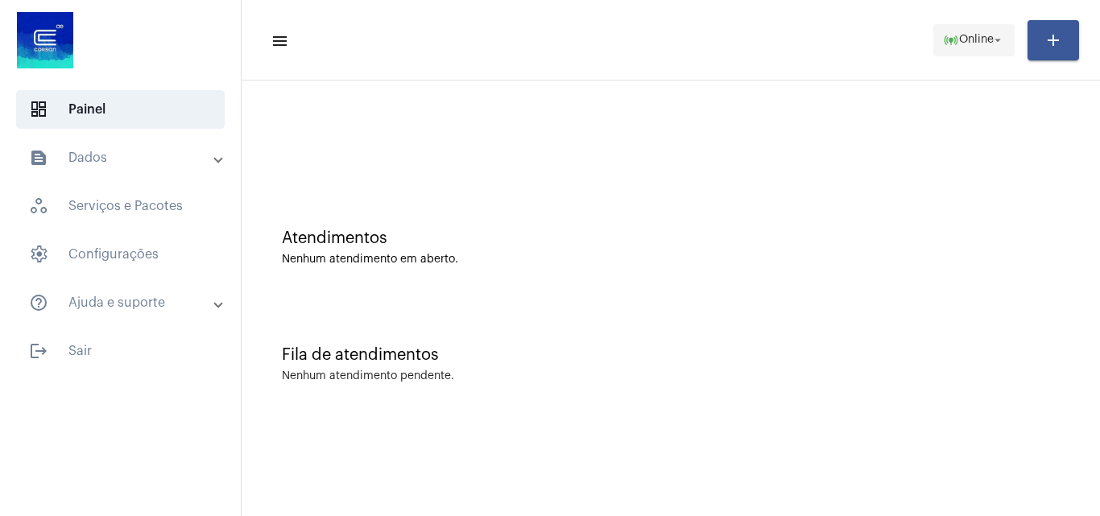
click at [978, 49] on span "online_prediction Online arrow_drop_down" at bounding box center [974, 39] width 62 height 29
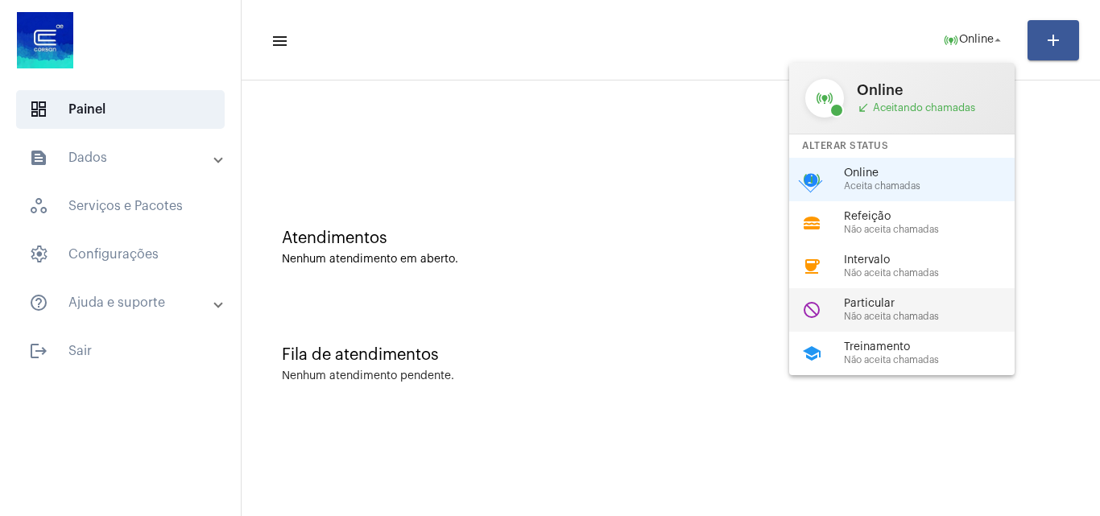
click at [870, 304] on span "Particular" at bounding box center [936, 304] width 184 height 12
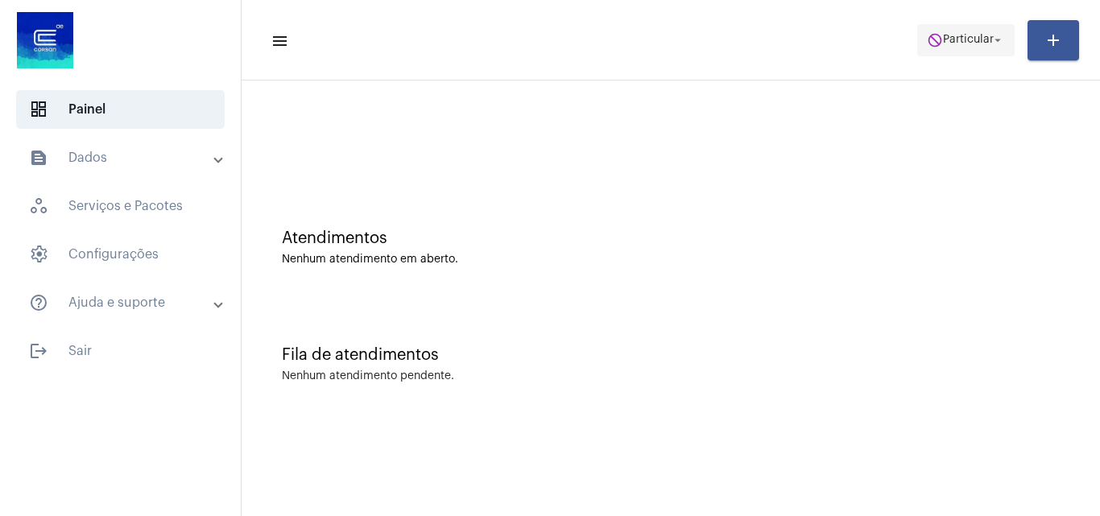
click at [965, 43] on span "Particular" at bounding box center [968, 40] width 51 height 11
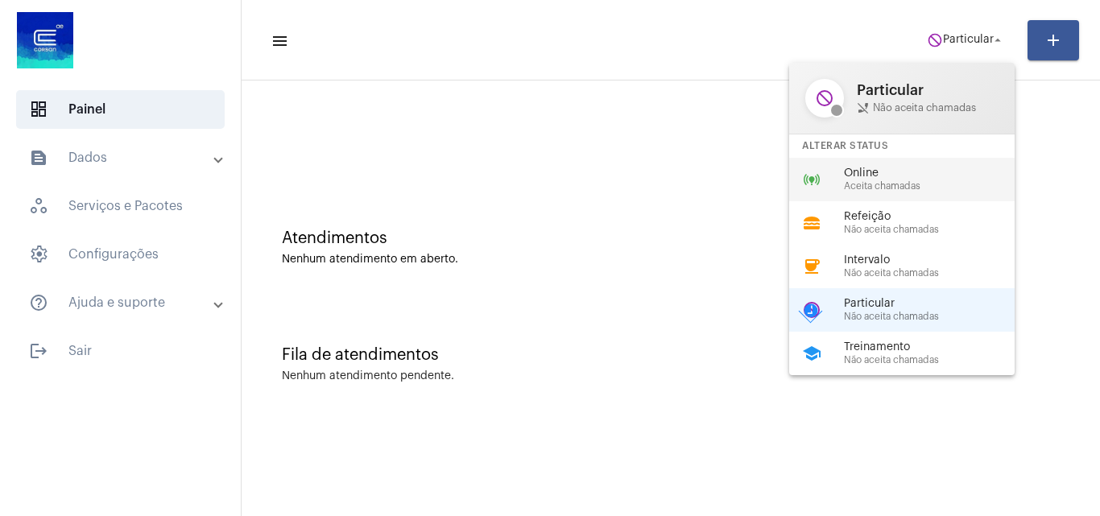
click at [911, 174] on span "Online" at bounding box center [936, 173] width 184 height 12
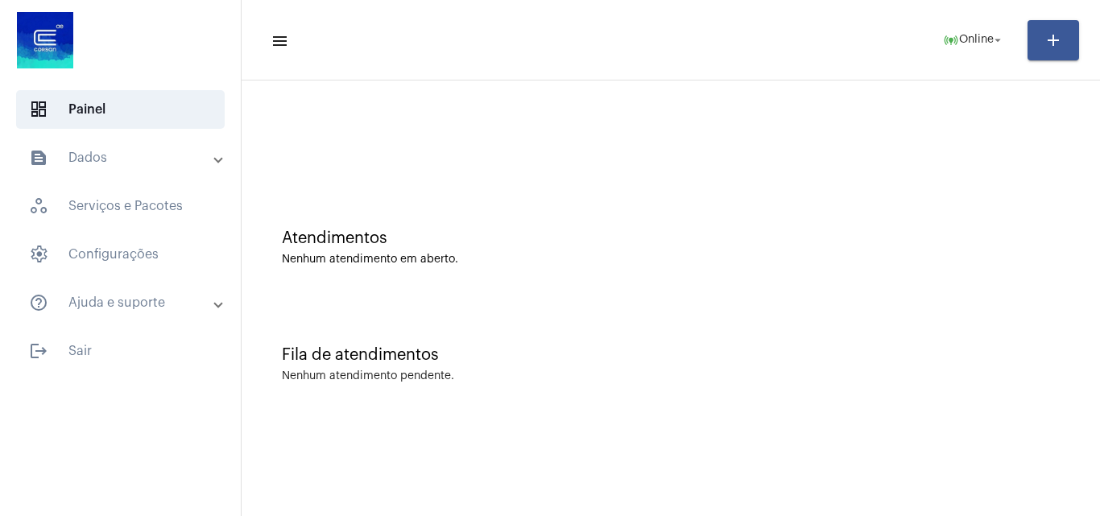
click at [152, 155] on mat-panel-title "text_snippet_outlined Dados" at bounding box center [122, 157] width 186 height 19
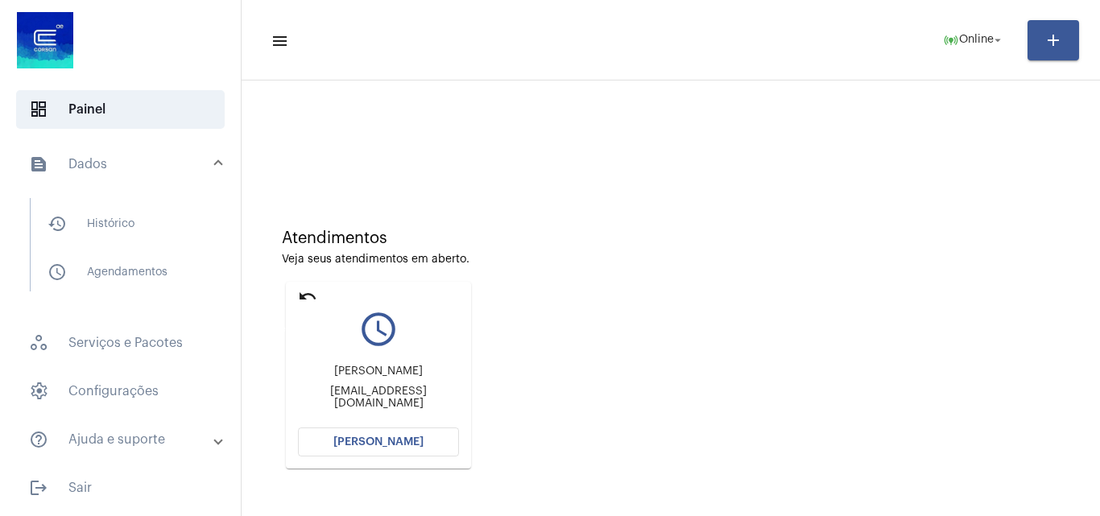
click at [309, 293] on mat-icon "undo" at bounding box center [307, 296] width 19 height 19
click at [410, 437] on span "[PERSON_NAME]" at bounding box center [378, 441] width 90 height 11
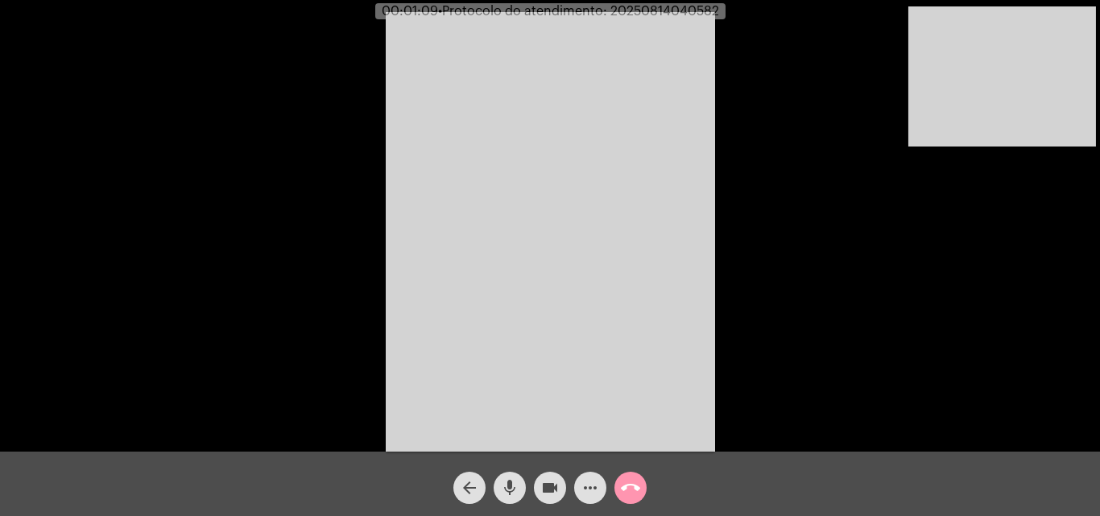
click at [509, 487] on mat-icon "mic" at bounding box center [509, 487] width 19 height 19
click at [510, 487] on mat-icon "mic_off" at bounding box center [509, 487] width 19 height 19
click at [514, 494] on mat-icon "mic" at bounding box center [509, 487] width 19 height 19
click at [552, 484] on mat-icon "videocam" at bounding box center [549, 487] width 19 height 19
click at [519, 489] on button "mic_off" at bounding box center [510, 488] width 32 height 32
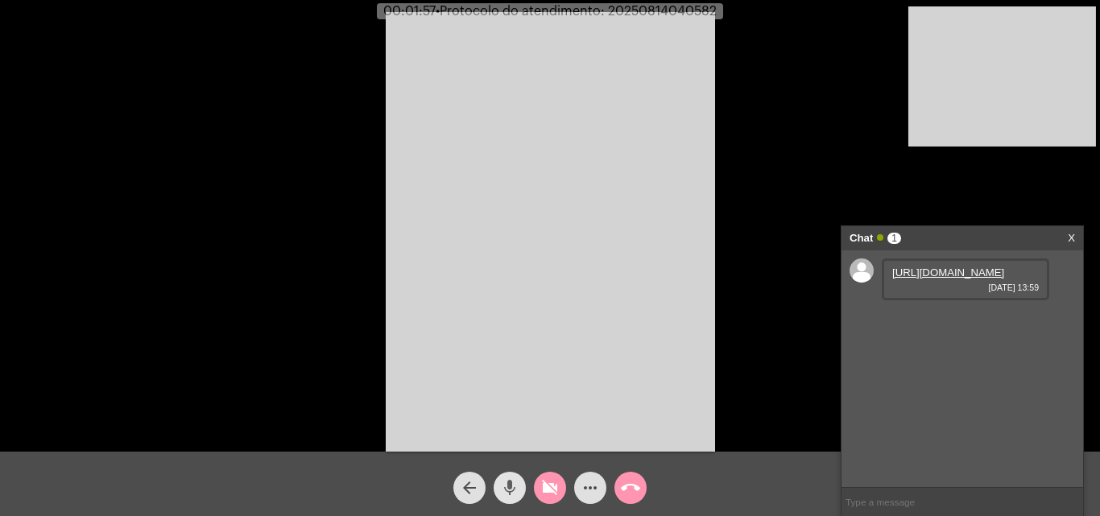
click at [547, 486] on mat-icon "videocam_off" at bounding box center [549, 487] width 19 height 19
click at [965, 279] on link "[URL][DOMAIN_NAME]" at bounding box center [948, 272] width 112 height 12
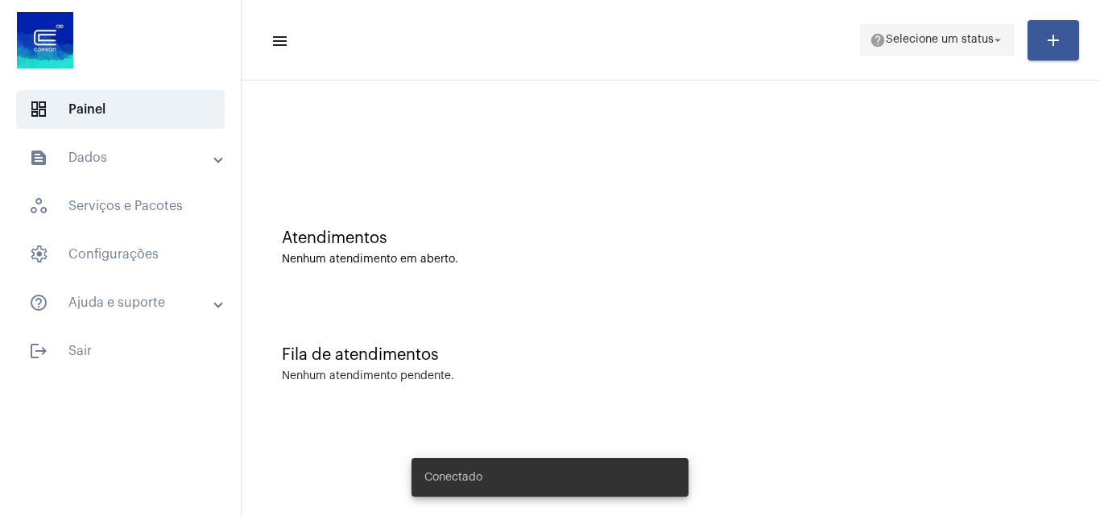
click at [964, 38] on span "Selecione um status" at bounding box center [940, 40] width 108 height 11
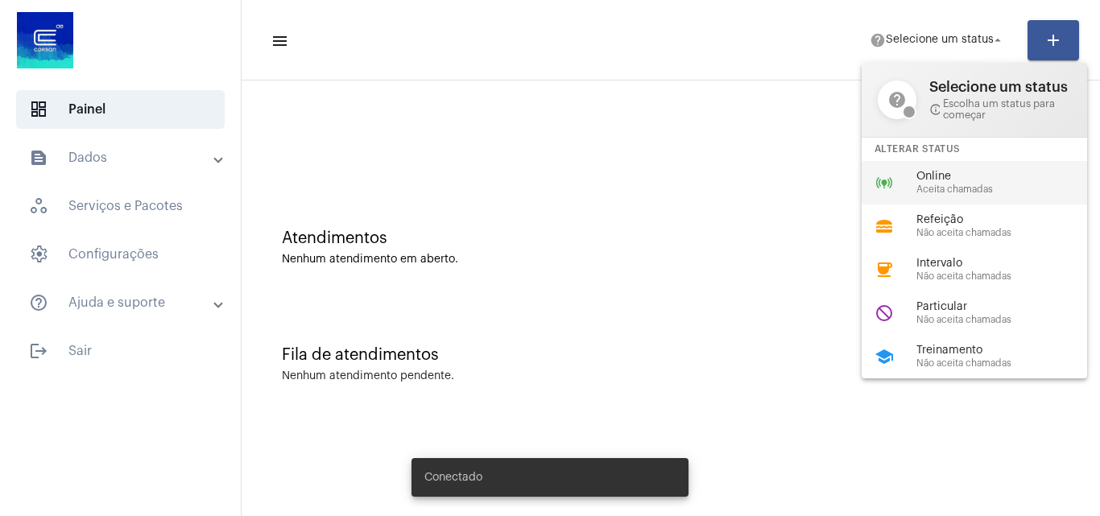
click at [941, 184] on span "Aceita chamadas" at bounding box center [1008, 189] width 184 height 10
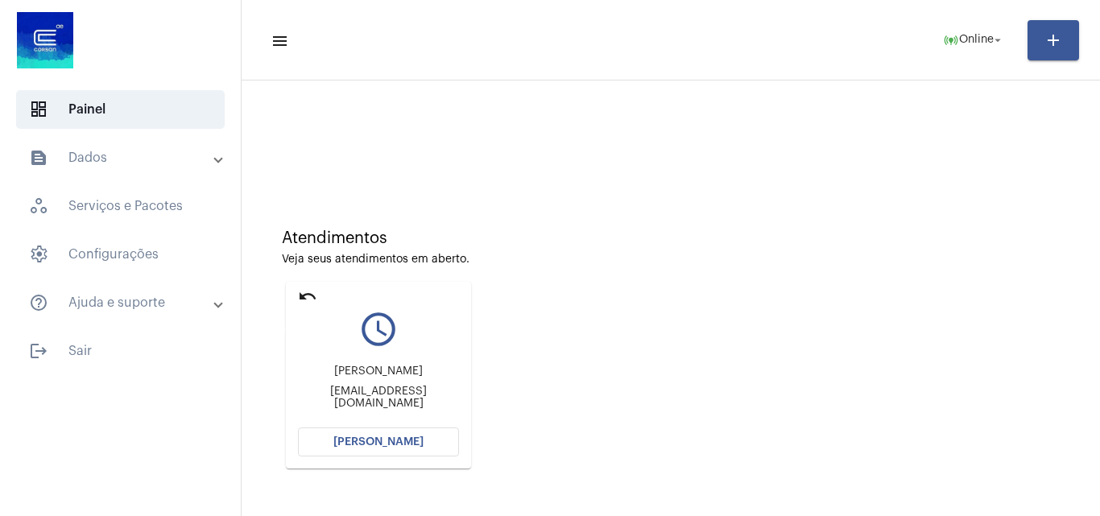
click at [302, 291] on mat-icon "undo" at bounding box center [307, 296] width 19 height 19
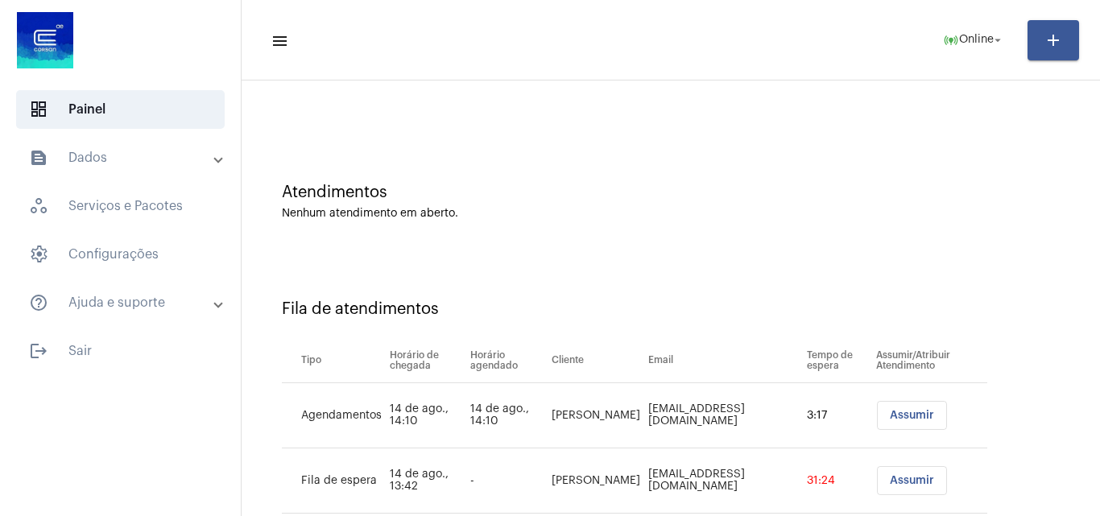
scroll to position [87, 0]
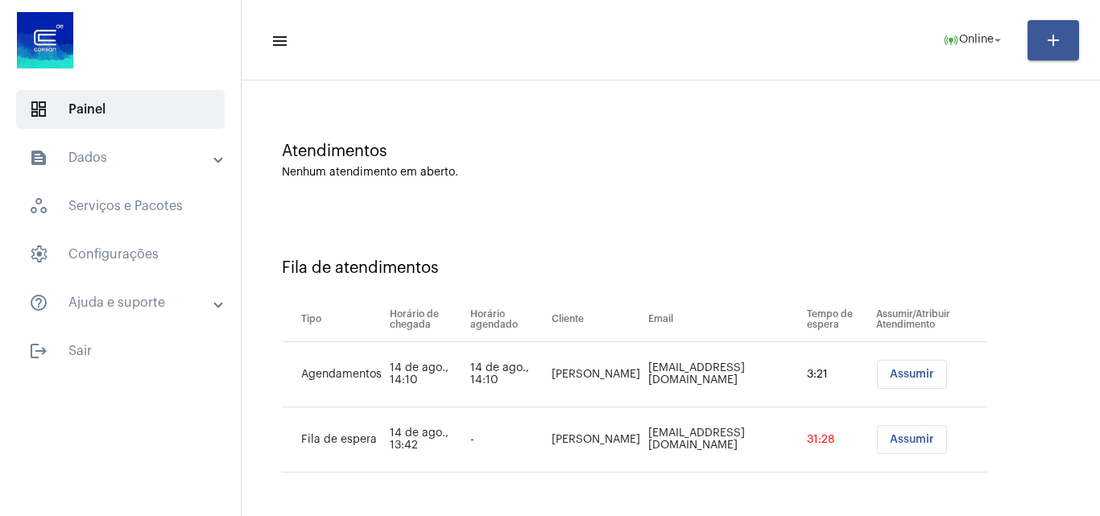
click at [927, 373] on span "Assumir" at bounding box center [912, 374] width 44 height 11
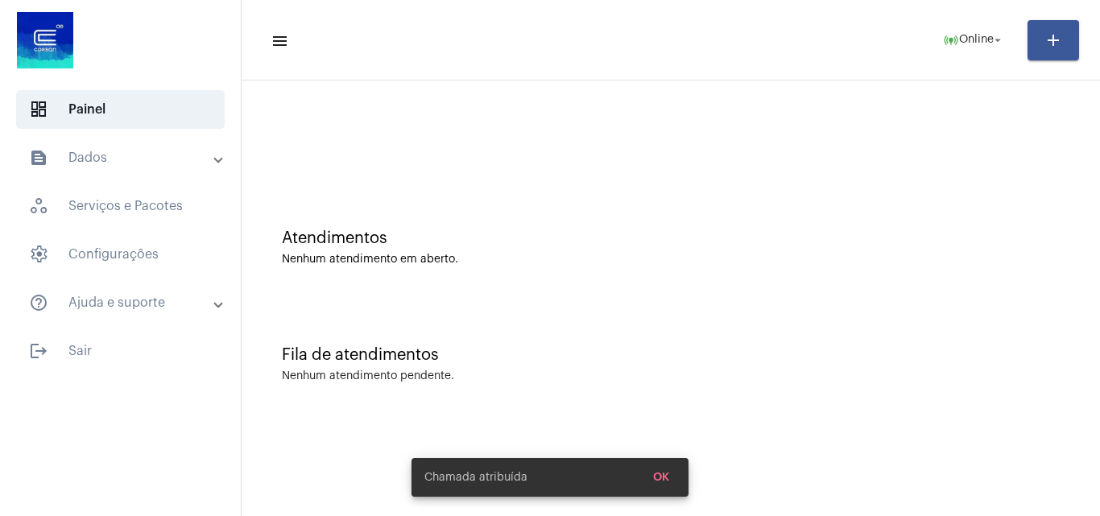
scroll to position [0, 0]
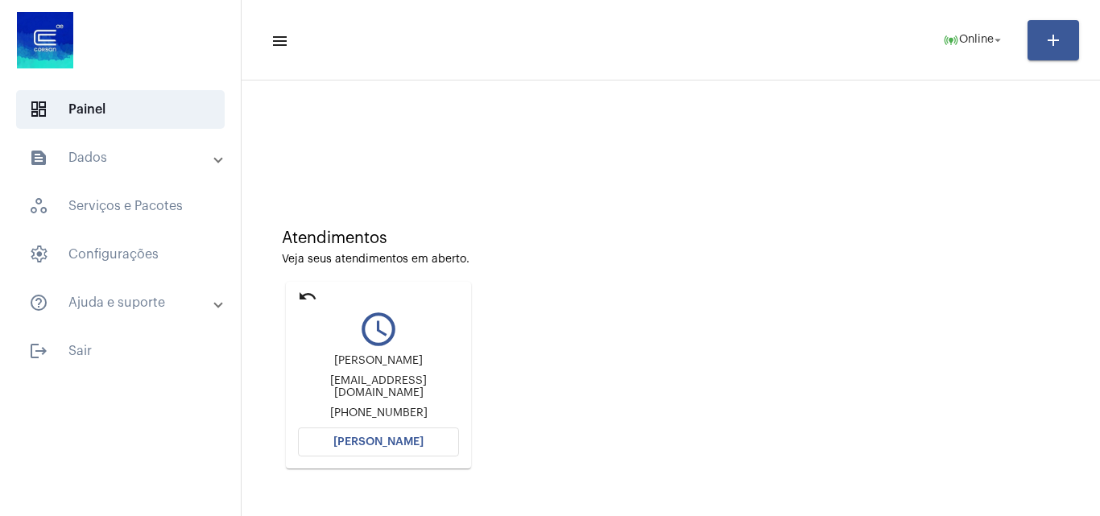
click at [421, 436] on button "[PERSON_NAME]" at bounding box center [378, 442] width 161 height 29
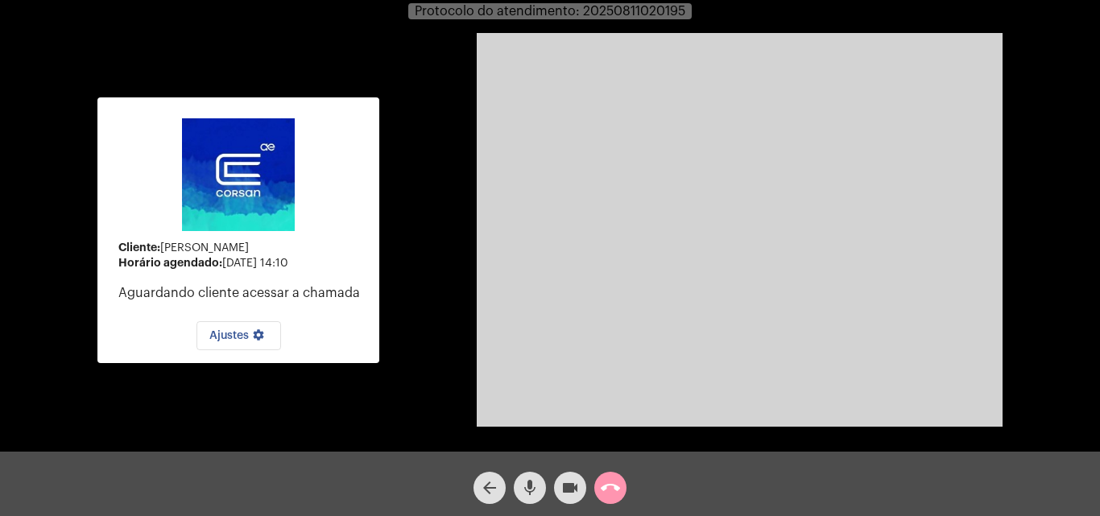
click at [605, 488] on mat-icon "call_end" at bounding box center [610, 487] width 19 height 19
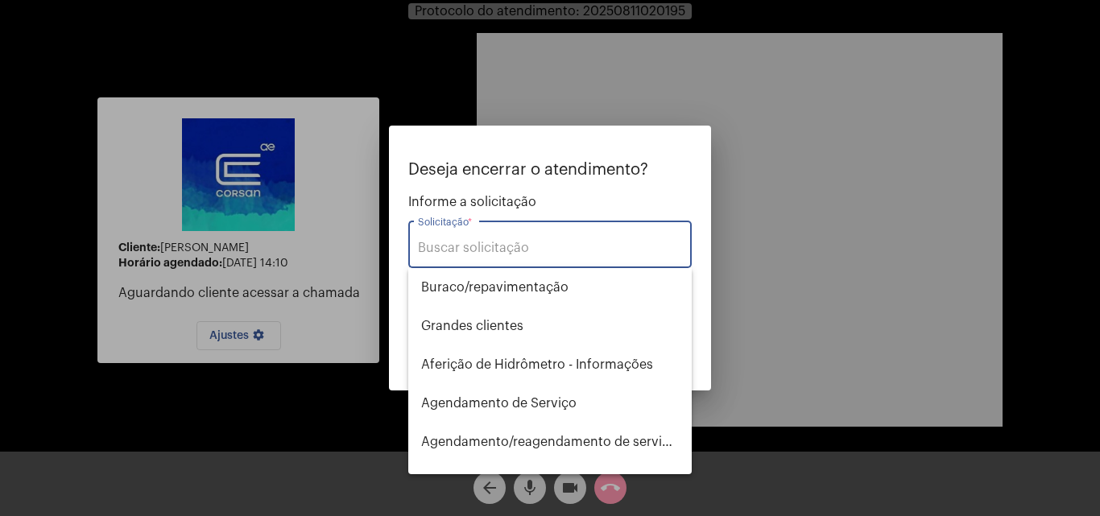
click at [543, 250] on input "Solicitação *" at bounding box center [550, 248] width 264 height 14
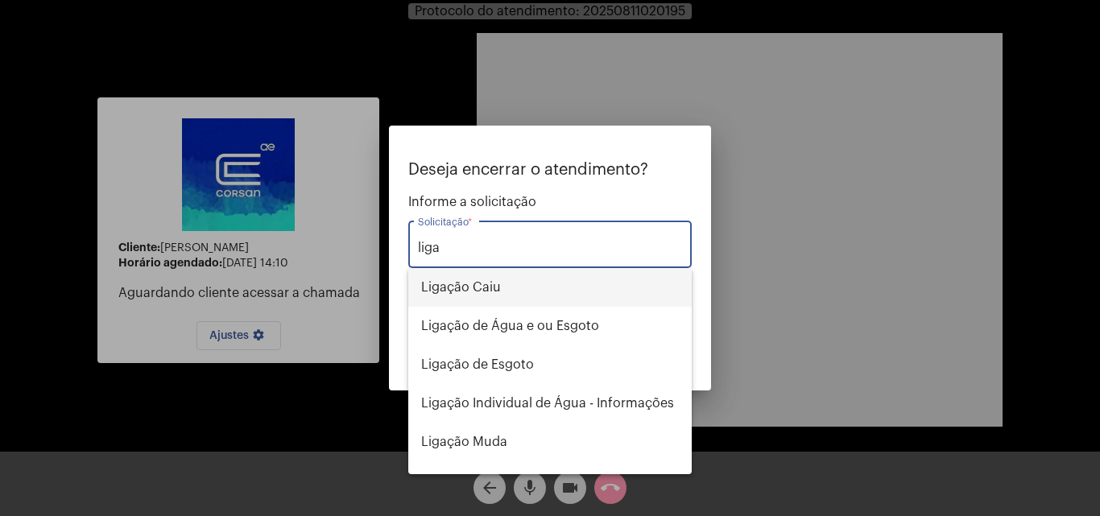
click at [538, 295] on span "Ligação Caiu" at bounding box center [550, 287] width 258 height 39
type input "Ligação Caiu"
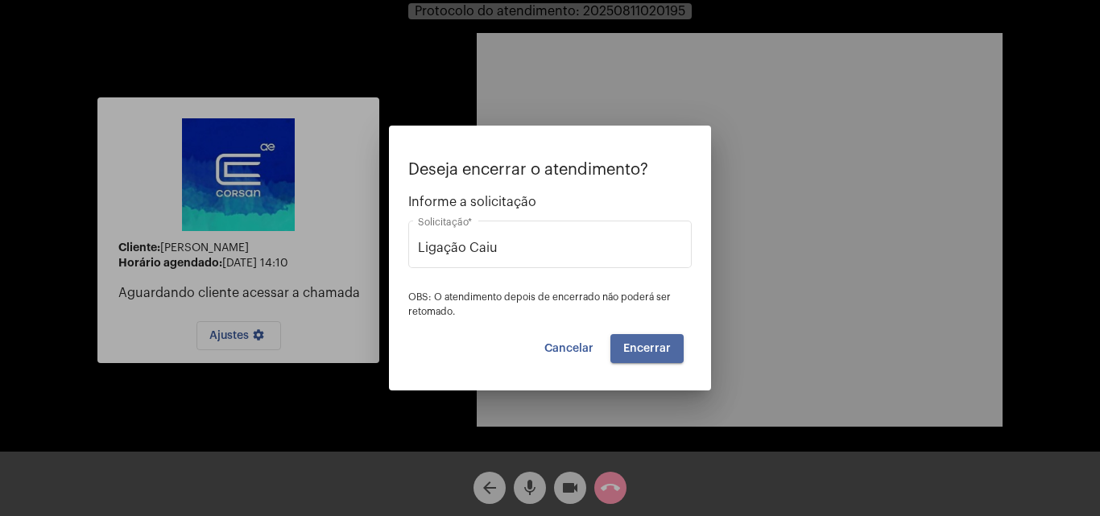
click at [660, 346] on span "Encerrar" at bounding box center [647, 348] width 48 height 11
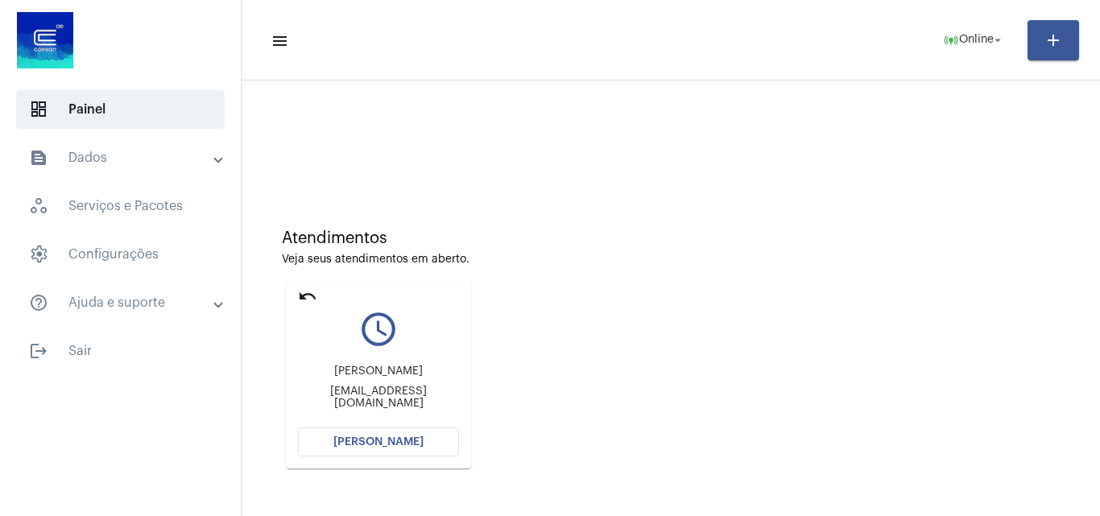
click at [302, 290] on mat-icon "undo" at bounding box center [307, 296] width 19 height 19
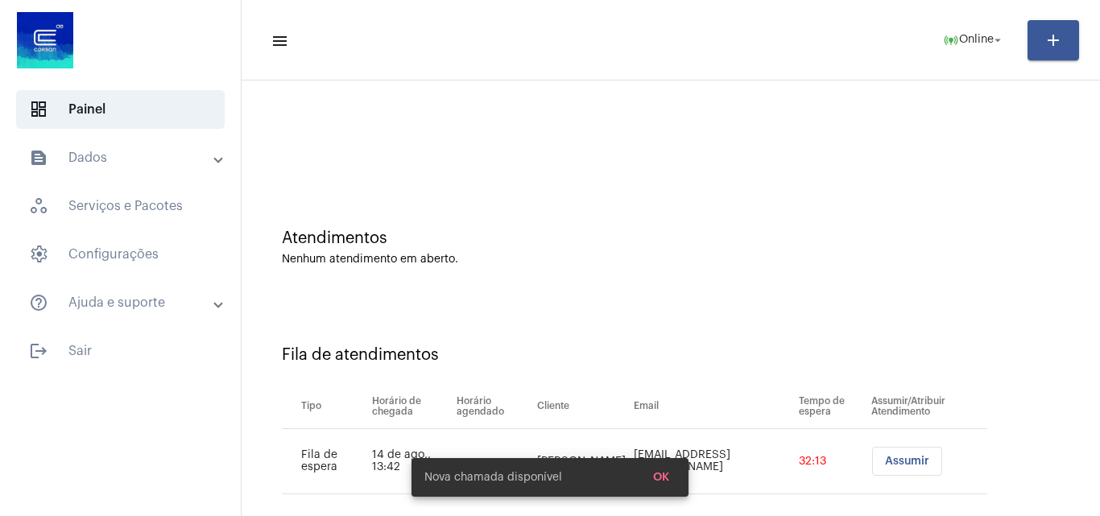
scroll to position [22, 0]
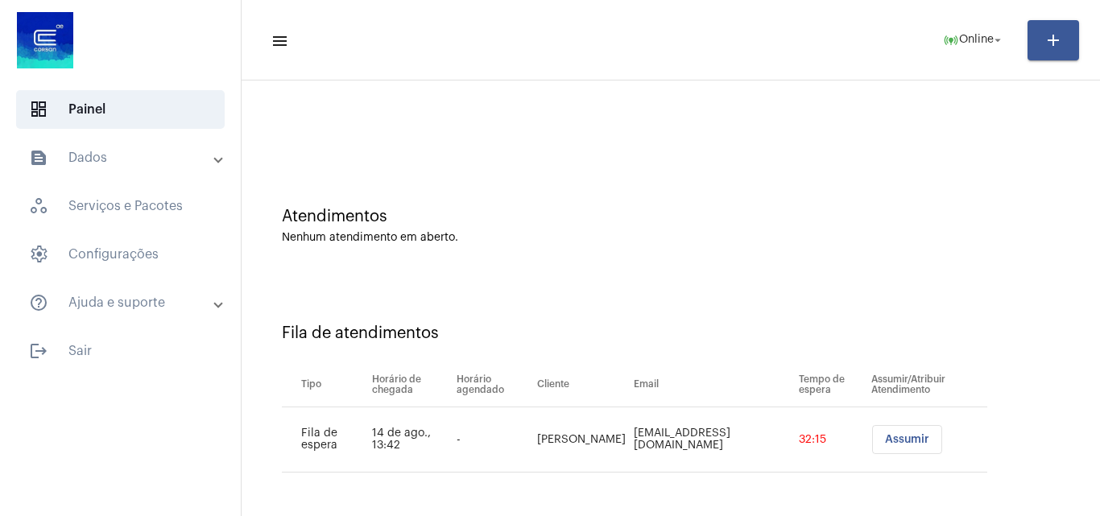
click at [901, 431] on button "Assumir" at bounding box center [907, 439] width 70 height 29
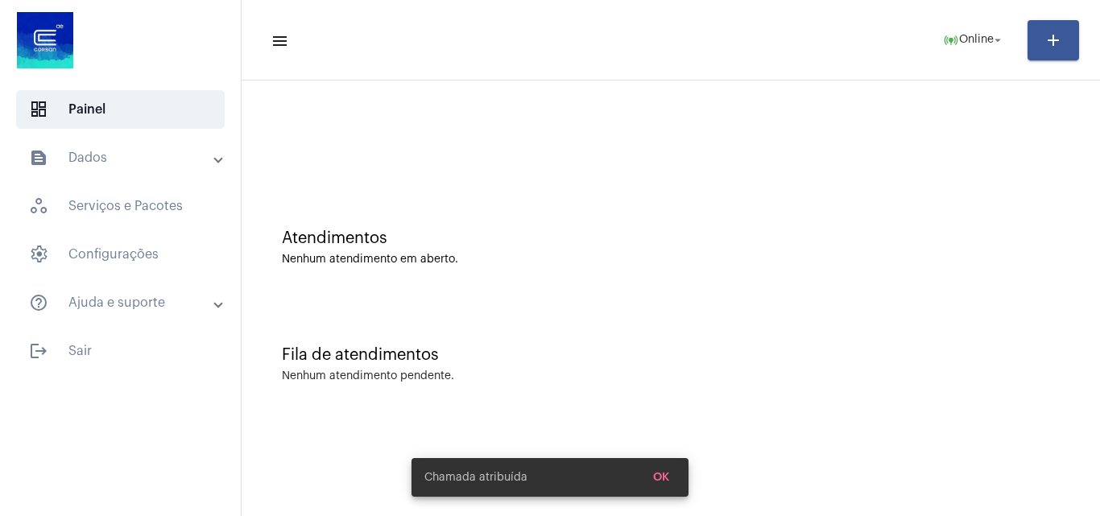
scroll to position [0, 0]
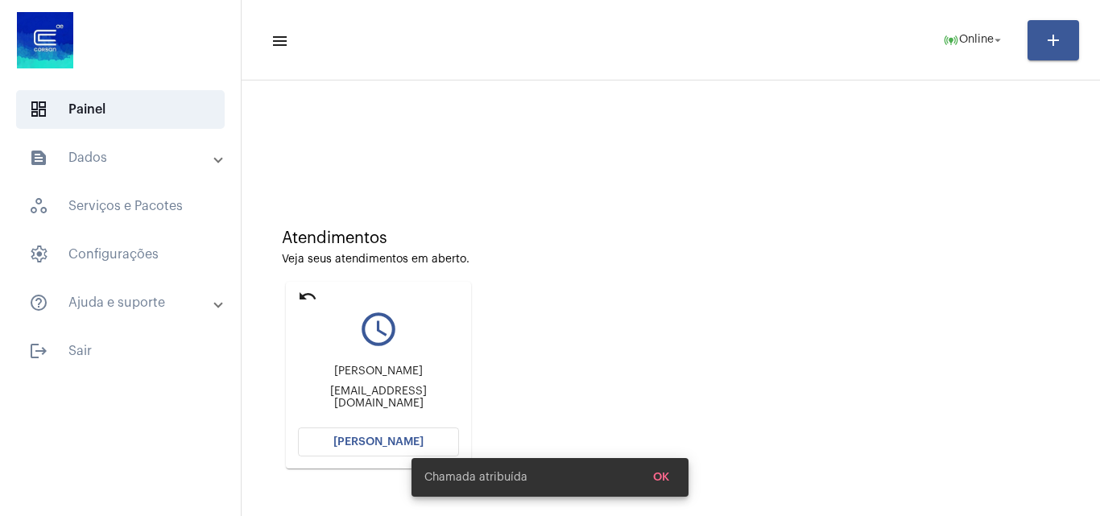
click at [414, 431] on button "[PERSON_NAME]" at bounding box center [378, 442] width 161 height 29
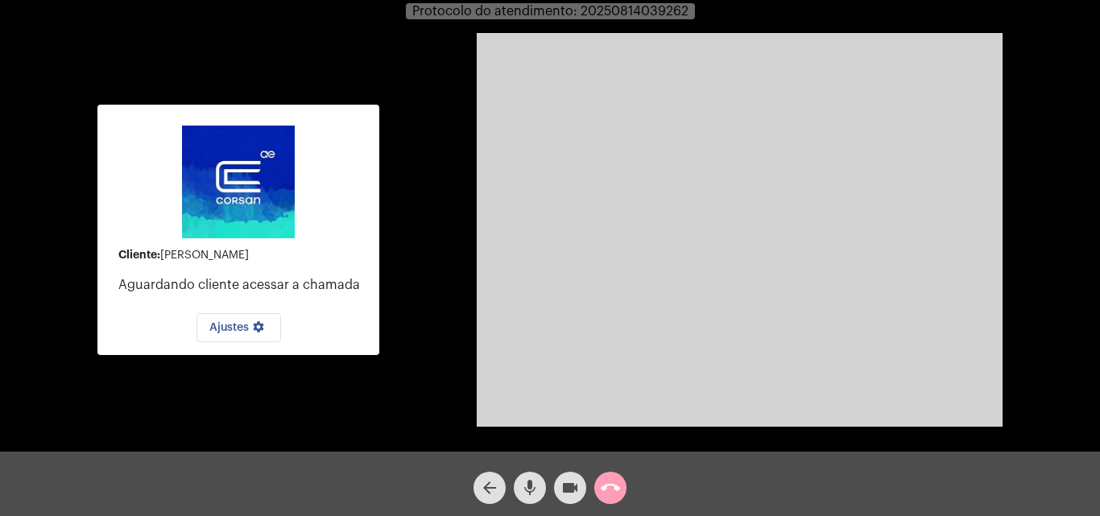
click at [605, 481] on mat-icon "call_end" at bounding box center [610, 487] width 19 height 19
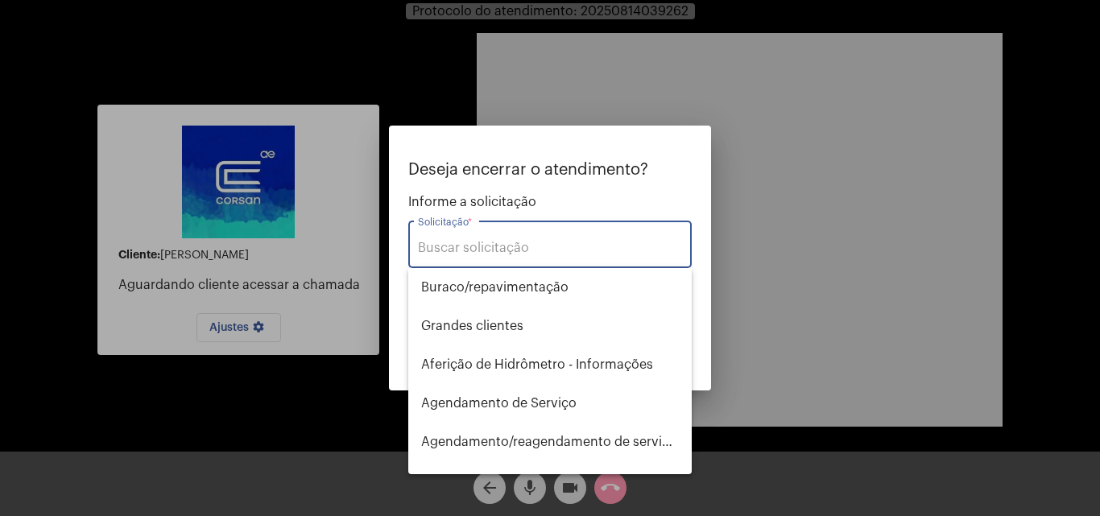
click at [501, 255] on input "Solicitação *" at bounding box center [550, 248] width 264 height 14
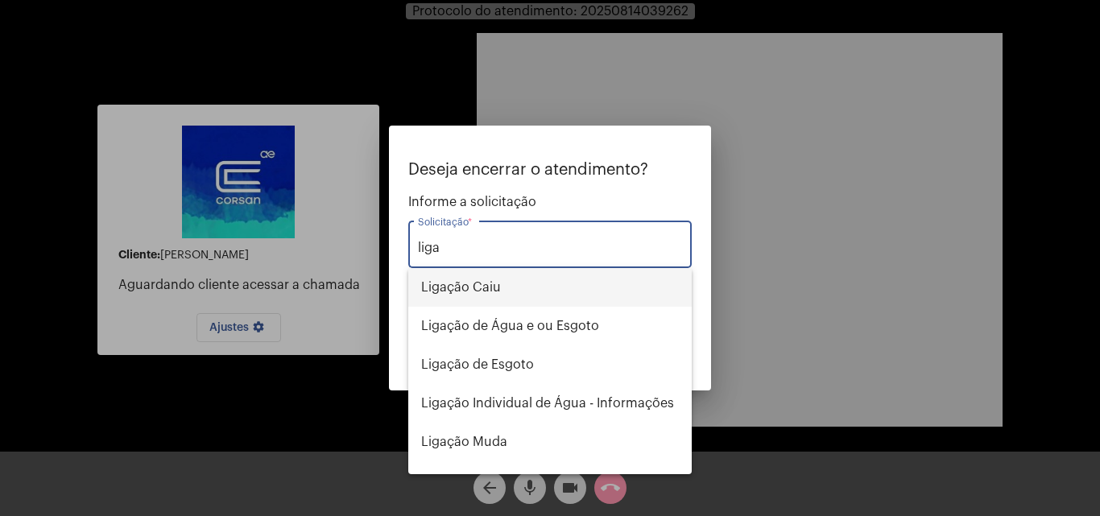
click at [502, 283] on span "Ligação Caiu" at bounding box center [550, 287] width 258 height 39
type input "Ligação Caiu"
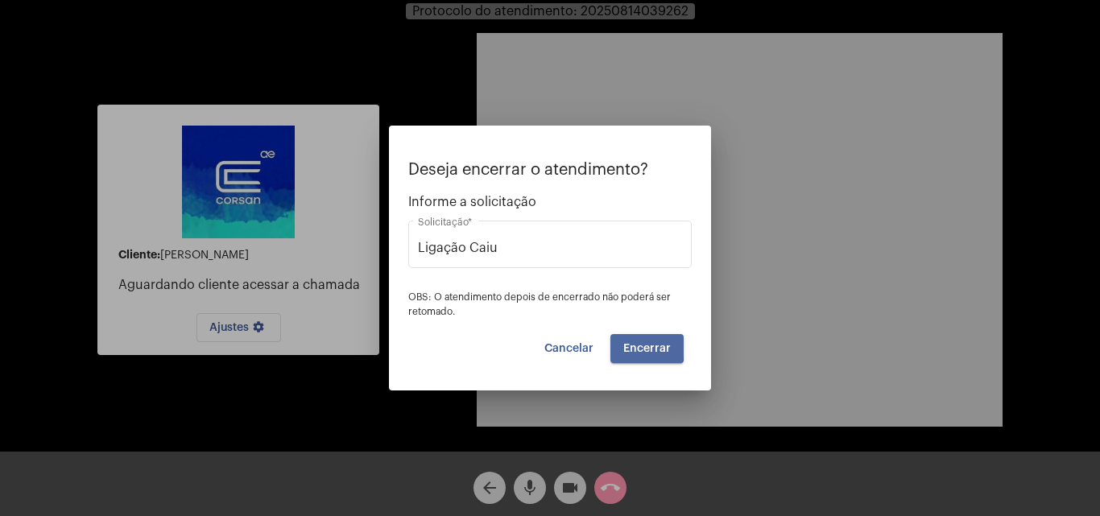
click at [632, 344] on span "Encerrar" at bounding box center [647, 348] width 48 height 11
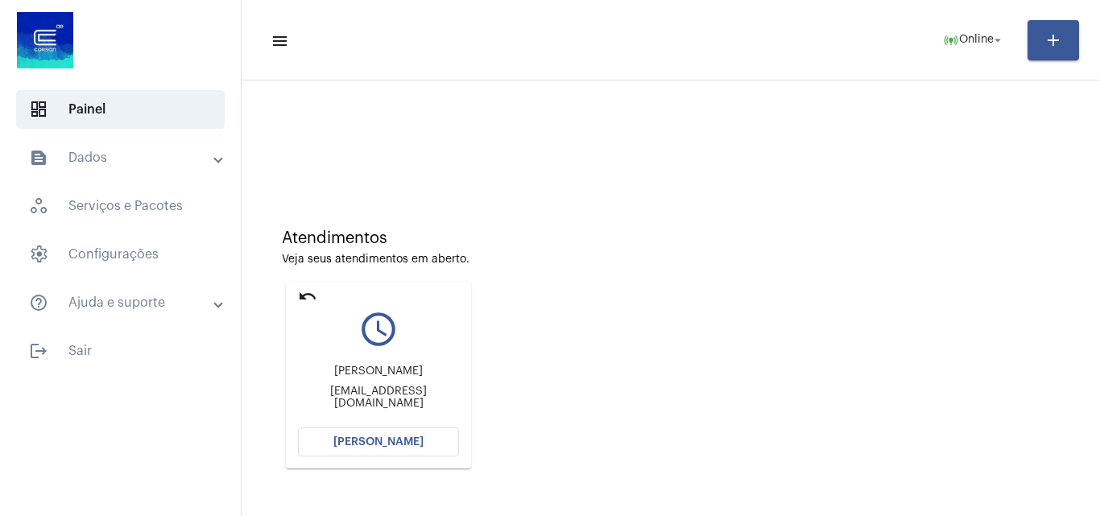
click at [312, 289] on mat-icon "undo" at bounding box center [307, 296] width 19 height 19
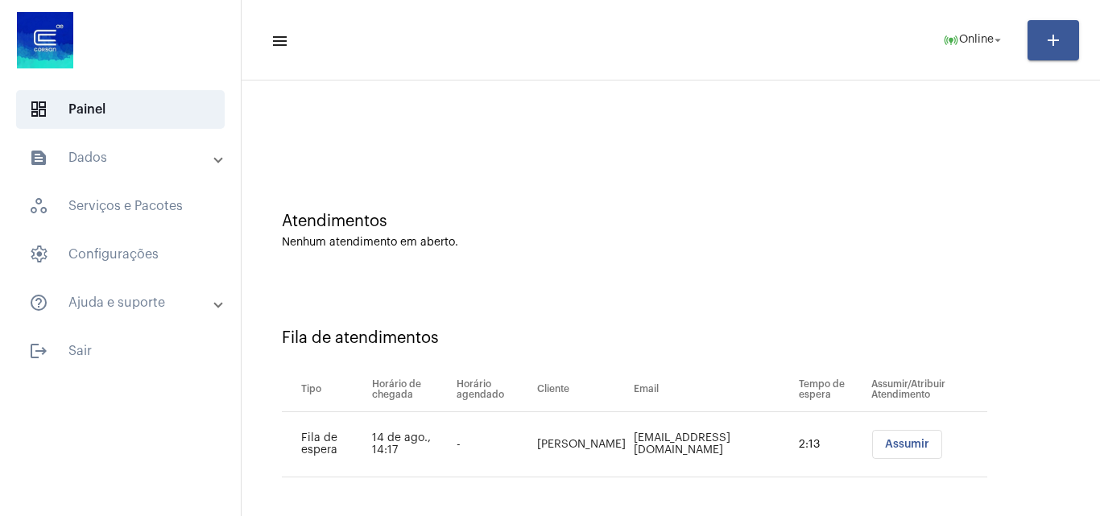
scroll to position [22, 0]
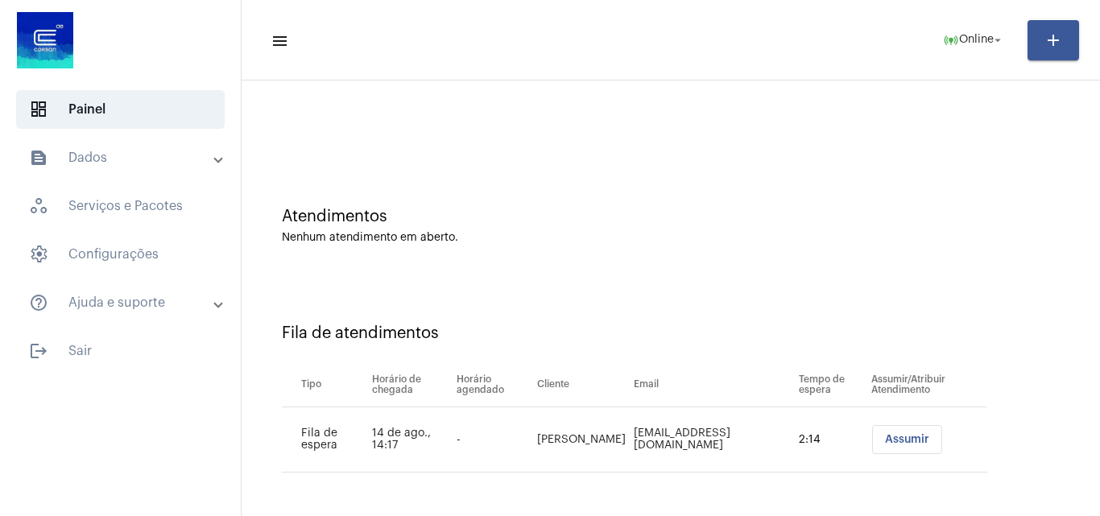
click at [883, 448] on button "Assumir" at bounding box center [907, 439] width 70 height 29
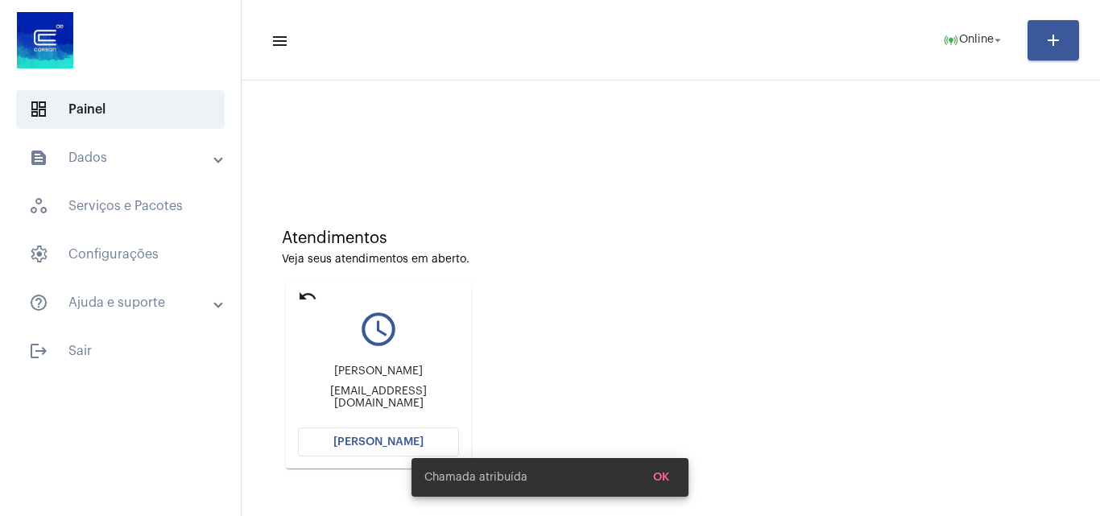
click at [368, 440] on span "[PERSON_NAME]" at bounding box center [378, 441] width 90 height 11
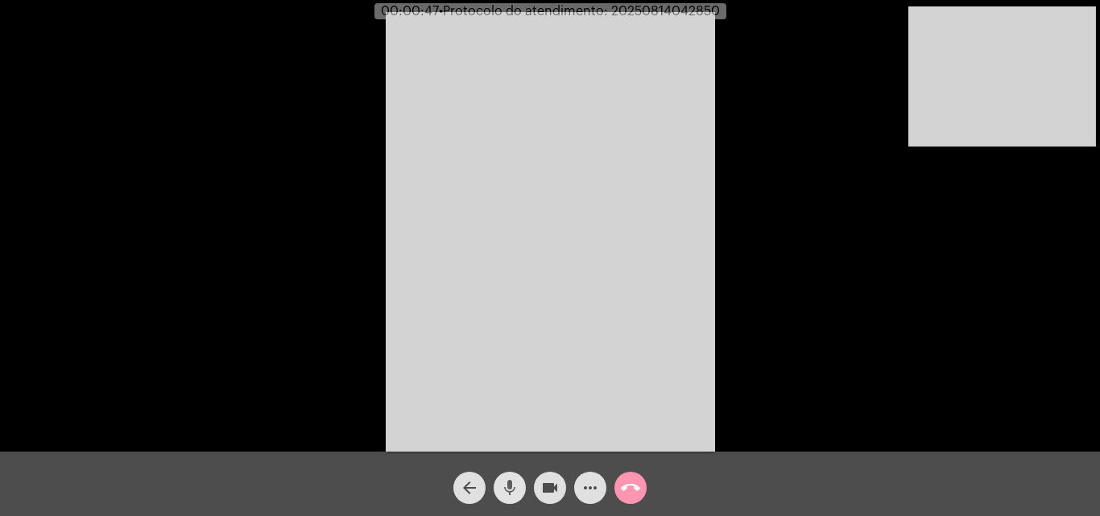
click at [516, 484] on mat-icon "mic" at bounding box center [509, 487] width 19 height 19
click at [541, 483] on mat-icon "videocam" at bounding box center [549, 487] width 19 height 19
drag, startPoint x: 511, startPoint y: 490, endPoint x: 547, endPoint y: 494, distance: 35.7
click at [511, 491] on mat-icon "mic_off" at bounding box center [509, 487] width 19 height 19
click at [549, 494] on mat-icon "videocam_off" at bounding box center [549, 487] width 19 height 19
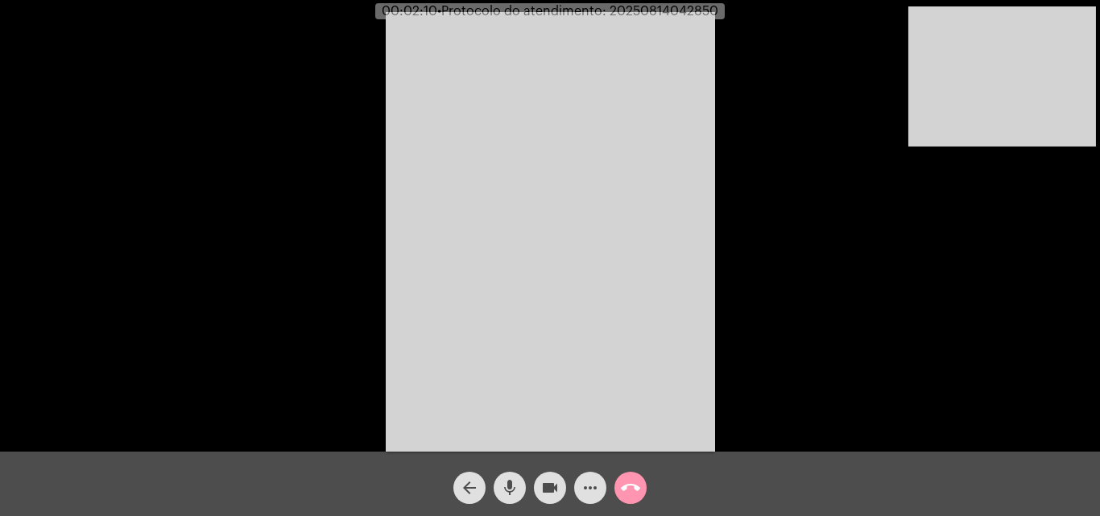
click at [793, 299] on div "Acessando Câmera e Microfone..." at bounding box center [550, 230] width 1097 height 452
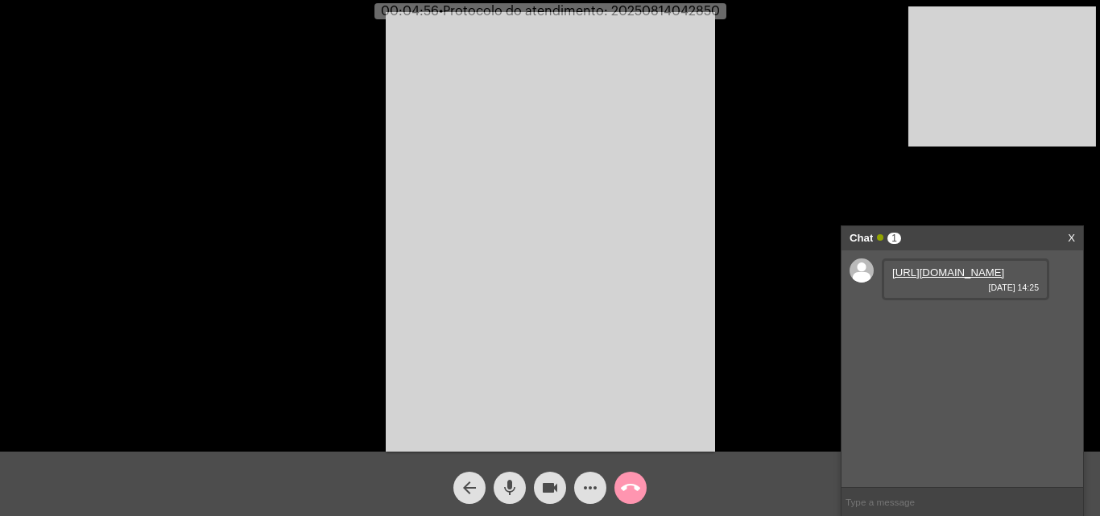
click at [943, 279] on link "https://neft-transfer-bucket.s3.amazonaws.com/temp-c0d97667-f9f9-88bc-1ac0-1b80…" at bounding box center [948, 272] width 112 height 12
click at [506, 479] on mat-icon "mic" at bounding box center [509, 487] width 19 height 19
click at [542, 485] on mat-icon "videocam" at bounding box center [549, 487] width 19 height 19
click at [542, 485] on mat-icon "videocam_off" at bounding box center [549, 487] width 19 height 19
click at [504, 487] on mat-icon "mic_off" at bounding box center [509, 487] width 19 height 19
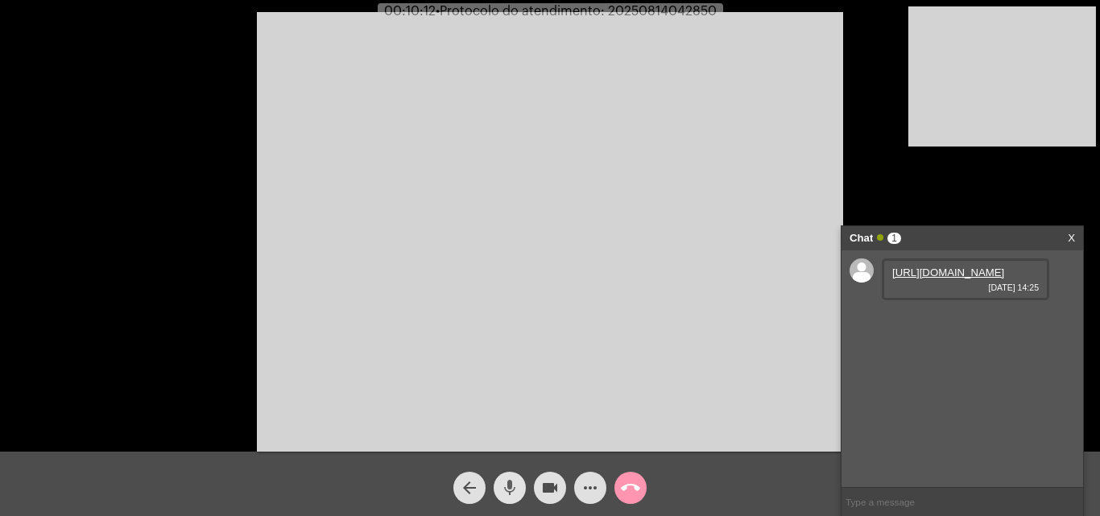
click at [518, 483] on mat-icon "mic" at bounding box center [509, 487] width 19 height 19
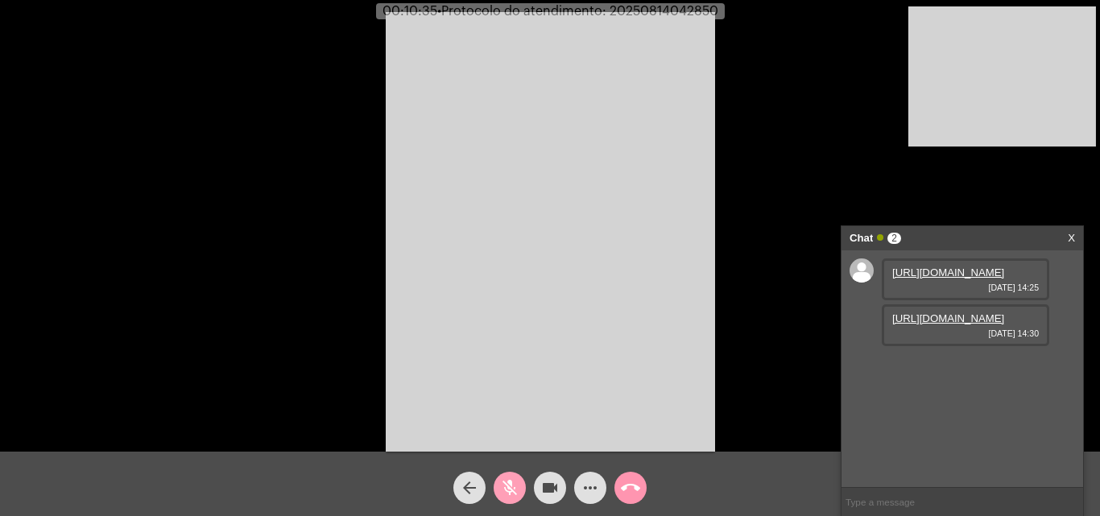
click at [516, 488] on mat-icon "mic_off" at bounding box center [509, 487] width 19 height 19
click at [976, 324] on link "https://neft-transfer-bucket.s3.amazonaws.com/temp-4abd706c-f1ae-4e86-746d-8796…" at bounding box center [948, 318] width 112 height 12
click at [949, 370] on link "https://neft-transfer-bucket.s3.amazonaws.com/temp-c4e87cff-3997-e4c7-8d82-1eec…" at bounding box center [948, 364] width 112 height 12
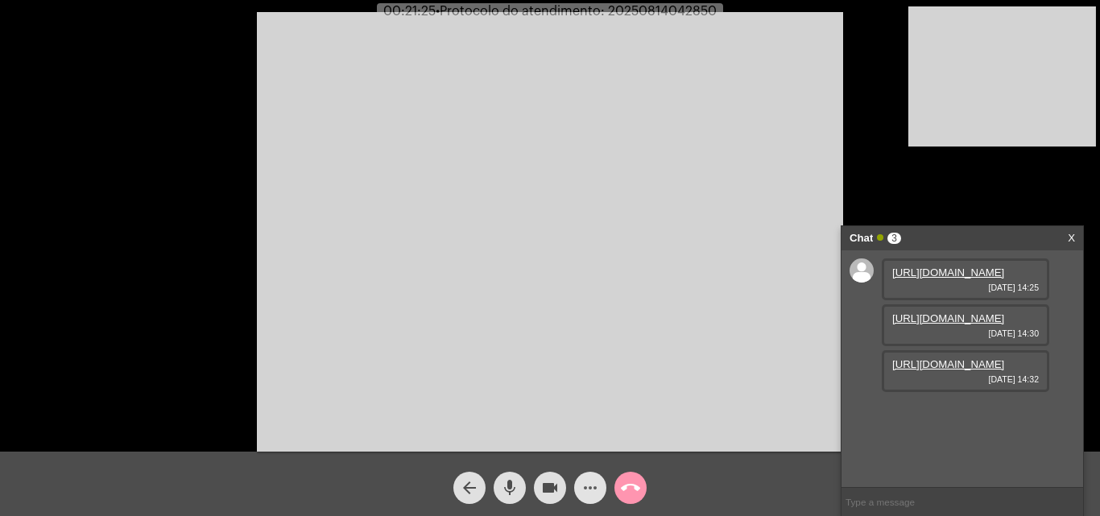
click at [590, 485] on mat-icon "more_horiz" at bounding box center [590, 487] width 19 height 19
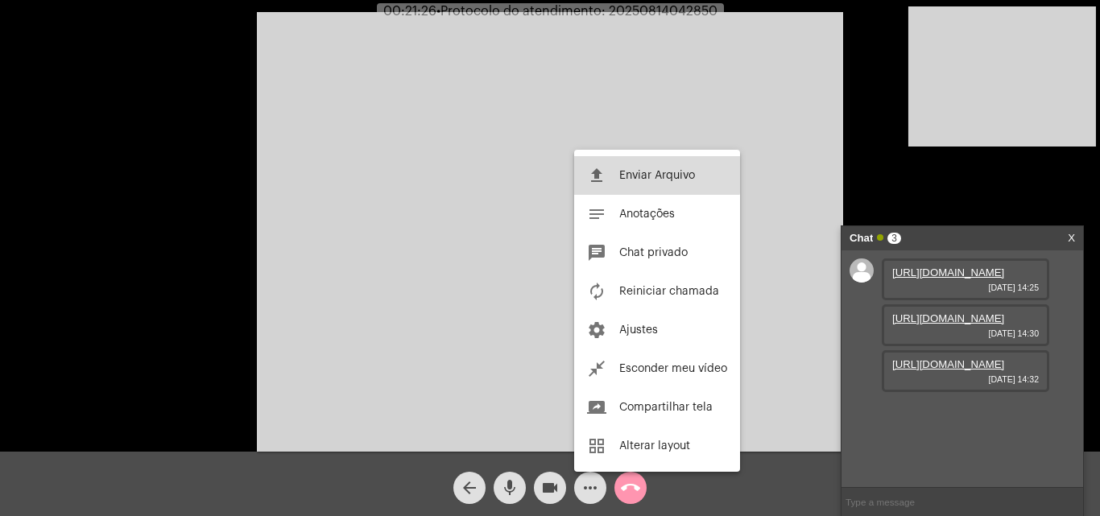
click at [627, 167] on button "file_upload Enviar Arquivo" at bounding box center [657, 175] width 166 height 39
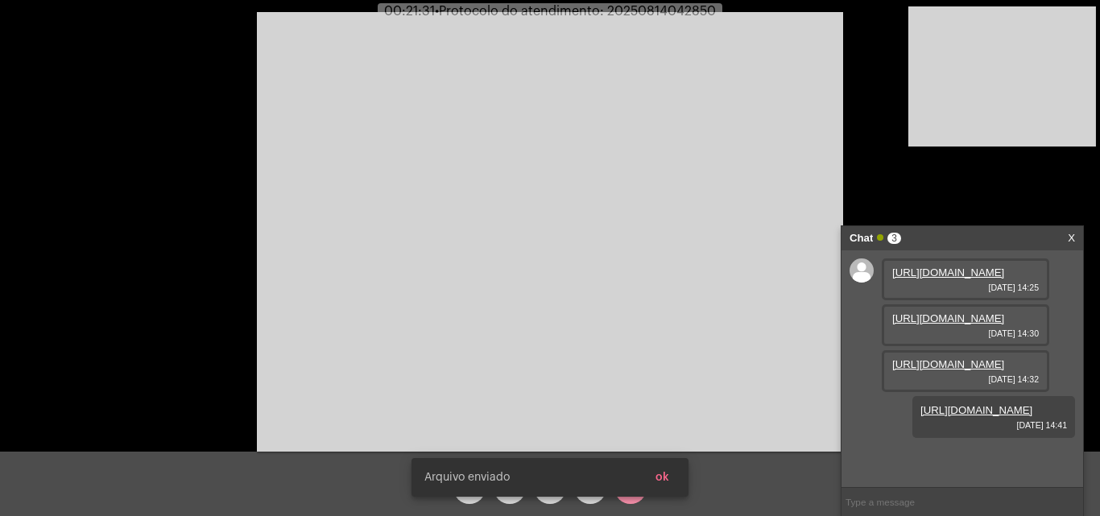
scroll to position [96, 0]
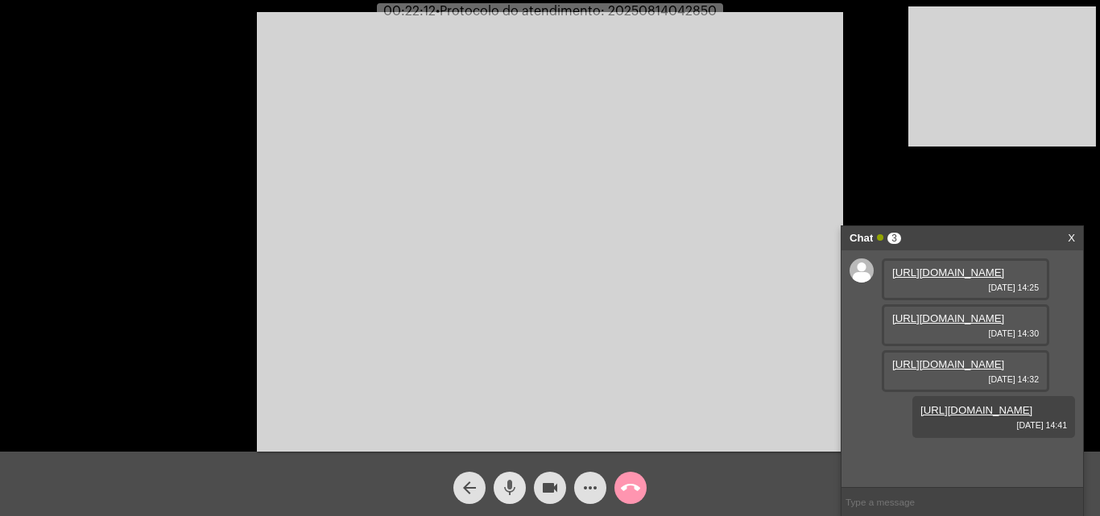
click at [506, 477] on span "mic" at bounding box center [509, 488] width 19 height 32
click at [516, 480] on mat-icon "mic_off" at bounding box center [509, 487] width 19 height 19
click at [506, 484] on mat-icon "mic" at bounding box center [509, 487] width 19 height 19
click at [542, 486] on mat-icon "videocam" at bounding box center [549, 487] width 19 height 19
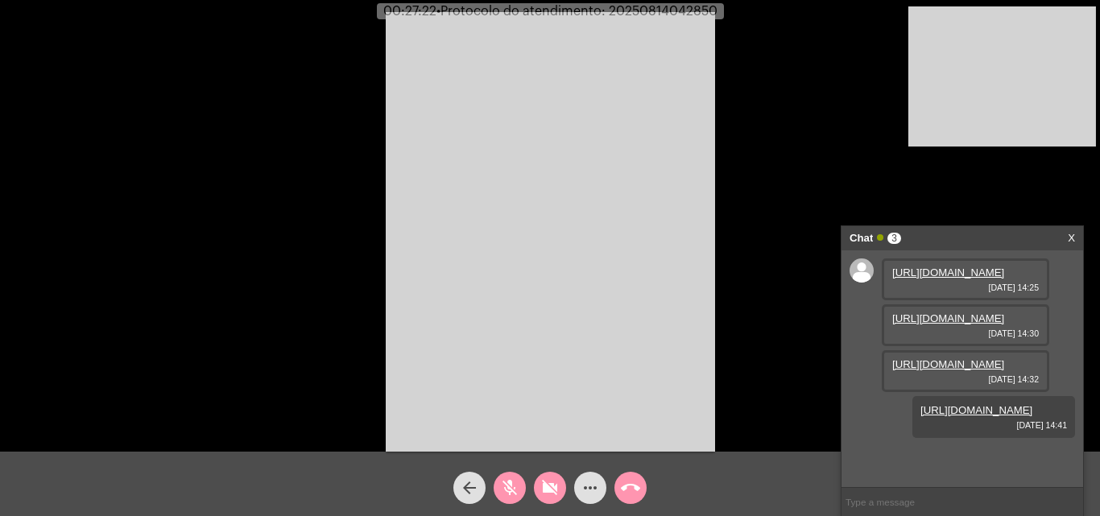
click at [549, 485] on mat-icon "videocam_off" at bounding box center [549, 487] width 19 height 19
click at [504, 486] on mat-icon "mic_off" at bounding box center [509, 487] width 19 height 19
click at [515, 484] on mat-icon "mic" at bounding box center [509, 487] width 19 height 19
click at [554, 486] on mat-icon "videocam" at bounding box center [549, 487] width 19 height 19
drag, startPoint x: 553, startPoint y: 482, endPoint x: 521, endPoint y: 490, distance: 33.0
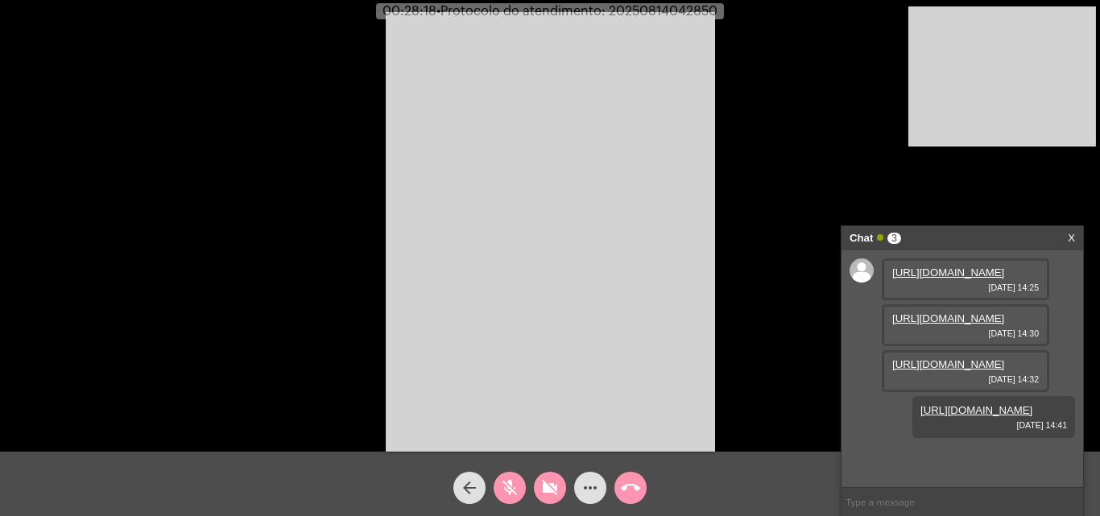
click at [552, 482] on mat-icon "videocam_off" at bounding box center [549, 487] width 19 height 19
click at [514, 490] on mat-icon "mic_off" at bounding box center [509, 487] width 19 height 19
click at [511, 486] on mat-icon "mic" at bounding box center [509, 487] width 19 height 19
click at [559, 484] on mat-icon "videocam" at bounding box center [549, 487] width 19 height 19
drag, startPoint x: 546, startPoint y: 479, endPoint x: 528, endPoint y: 484, distance: 18.4
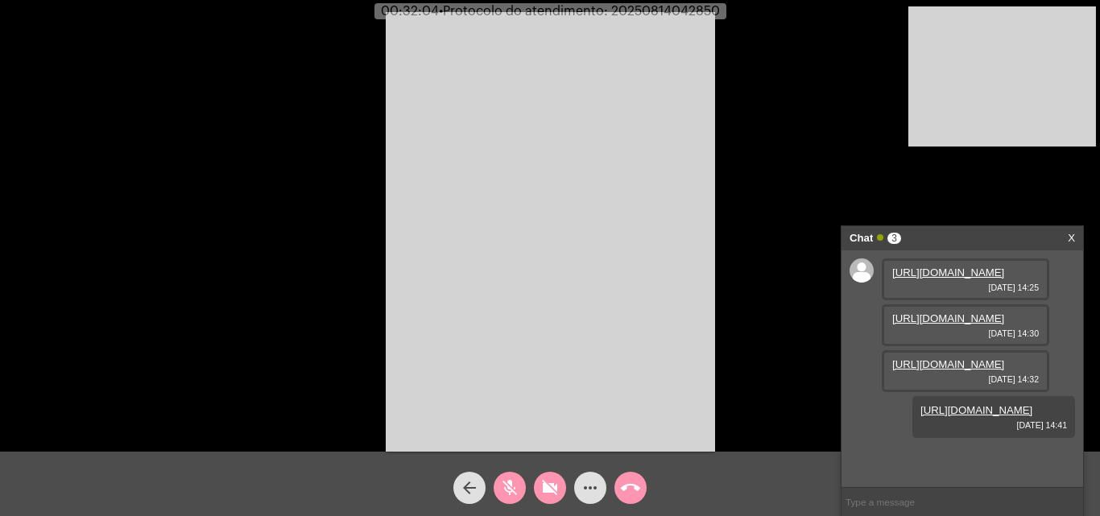
click at [544, 483] on mat-icon "videocam_off" at bounding box center [549, 487] width 19 height 19
click at [506, 484] on mat-icon "mic_off" at bounding box center [509, 487] width 19 height 19
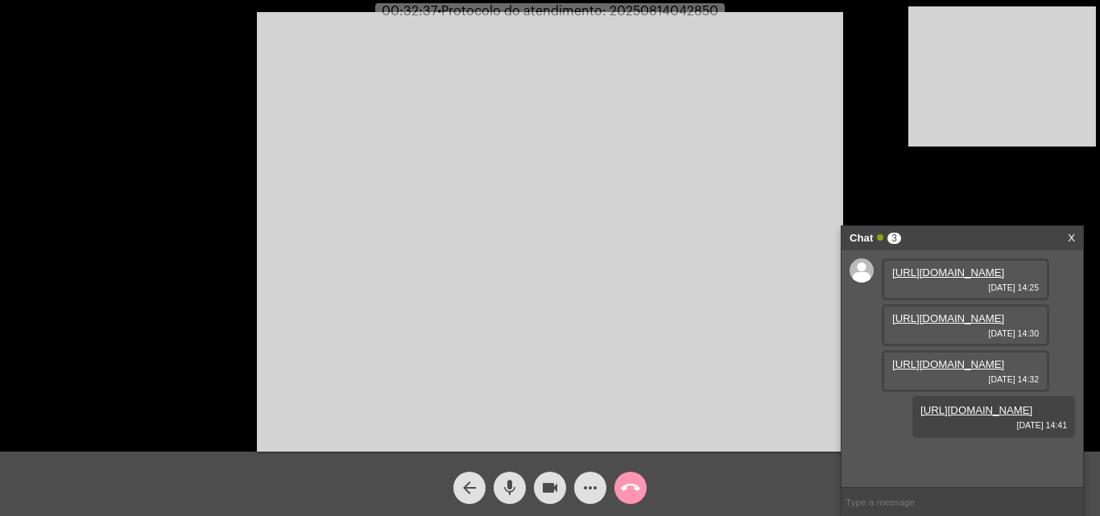
click at [509, 486] on mat-icon "mic" at bounding box center [509, 487] width 19 height 19
click at [506, 484] on mat-icon "mic_off" at bounding box center [509, 487] width 19 height 19
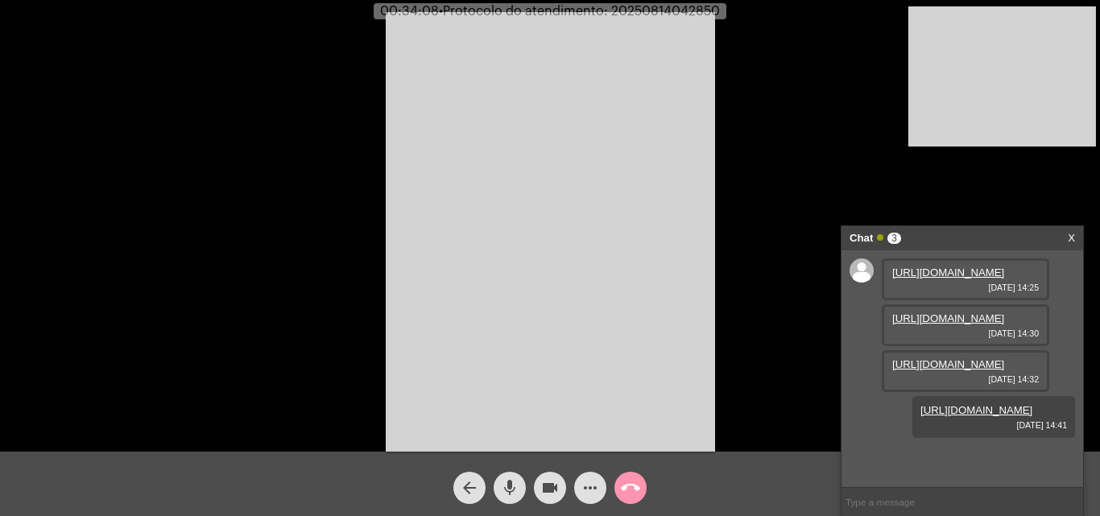
click at [685, 11] on span "• Protocolo do atendimento: 20250814042850" at bounding box center [579, 11] width 281 height 13
copy span "20250814042850"
click at [905, 496] on input "text" at bounding box center [962, 502] width 242 height 28
paste input "20250814042850"
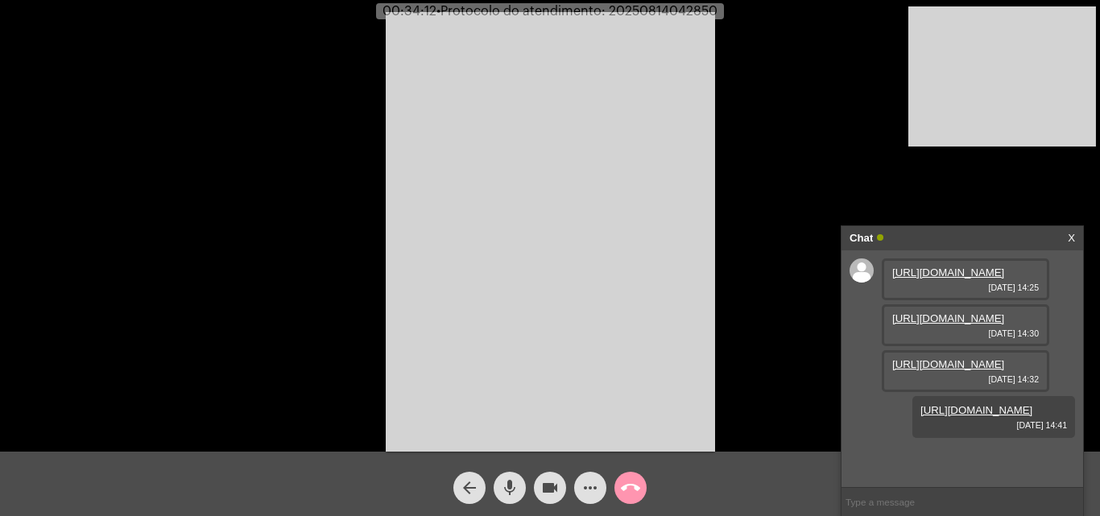
type input "20250814042850"
click at [632, 490] on mat-icon "call_end" at bounding box center [630, 487] width 19 height 19
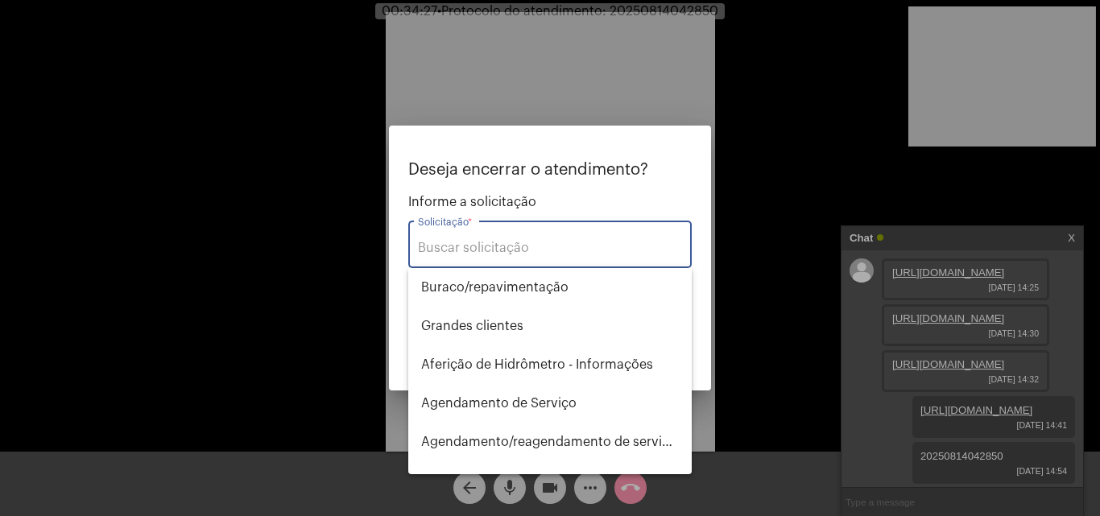
click at [514, 261] on div "Solicitação *" at bounding box center [550, 242] width 264 height 51
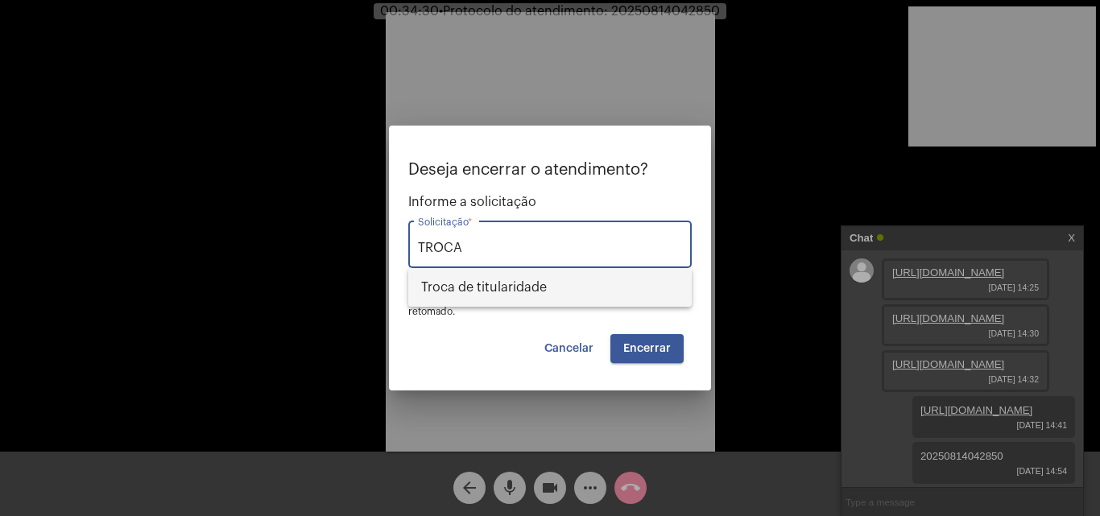
click at [527, 279] on span "Troca de titularidade" at bounding box center [550, 287] width 258 height 39
type input "Troca de titularidade"
click at [650, 343] on span "Encerrar" at bounding box center [647, 348] width 48 height 11
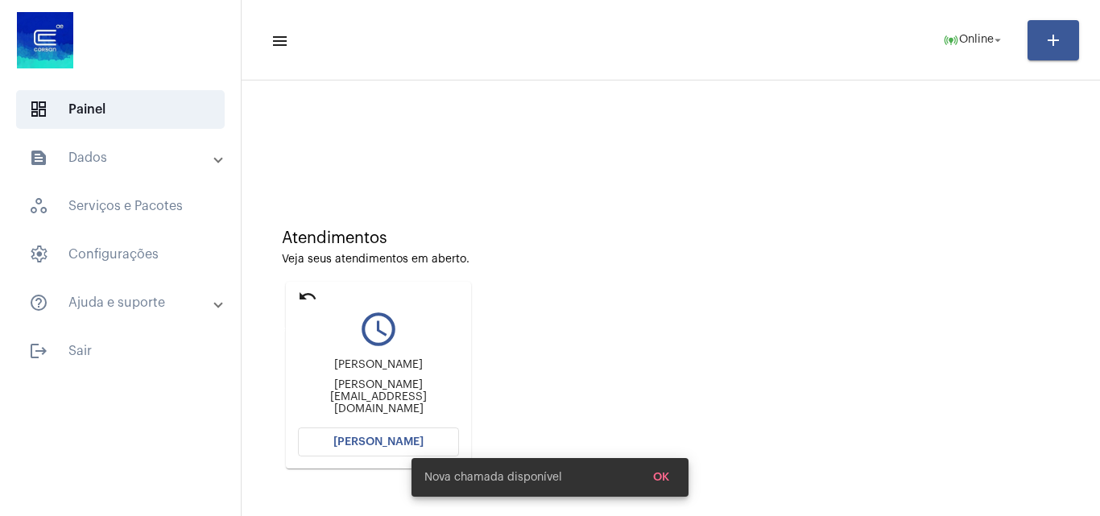
click at [306, 291] on mat-icon "undo" at bounding box center [307, 296] width 19 height 19
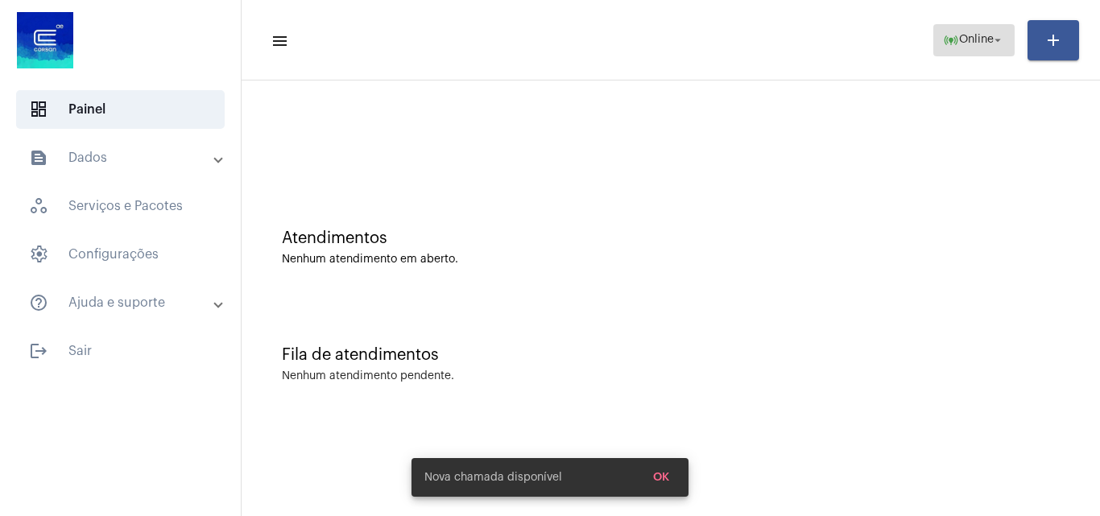
click at [968, 43] on span "Online" at bounding box center [976, 40] width 35 height 11
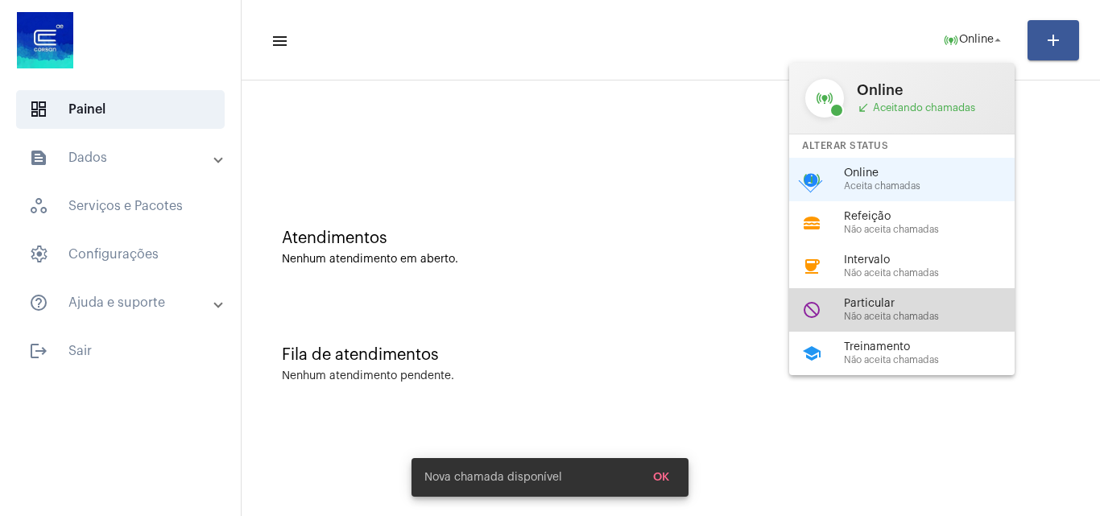
click at [851, 303] on span "Particular" at bounding box center [936, 304] width 184 height 12
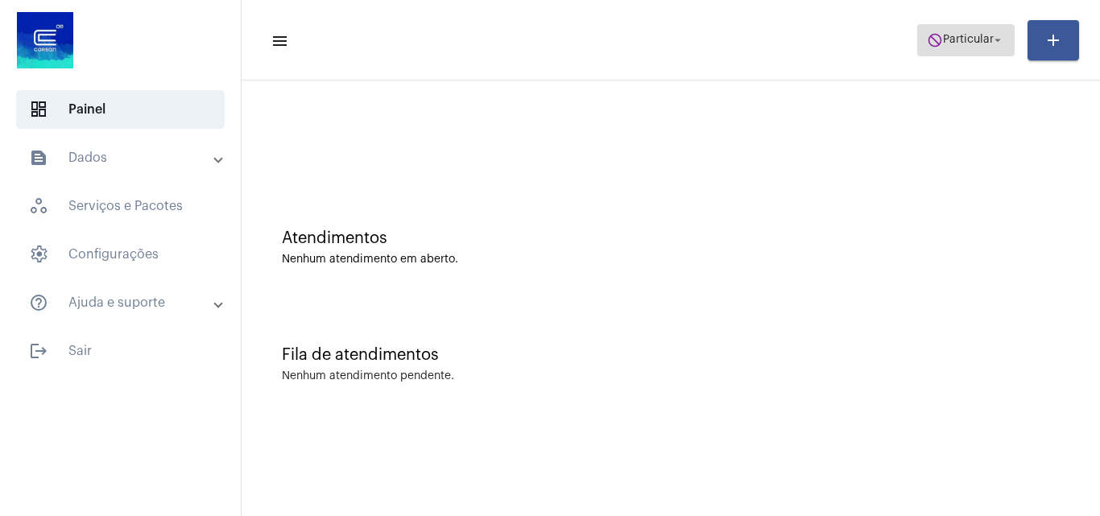
click at [965, 48] on span "do_not_disturb Particular arrow_drop_down" at bounding box center [966, 39] width 78 height 29
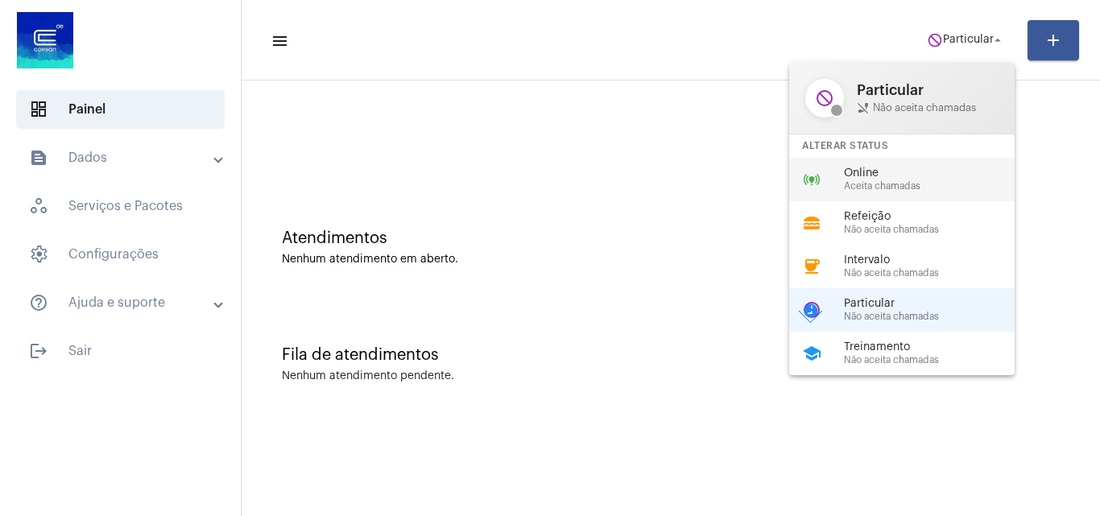
click at [853, 159] on div "online_prediction Online Aceita chamadas" at bounding box center [914, 179] width 251 height 43
